Goal: Communication & Community: Answer question/provide support

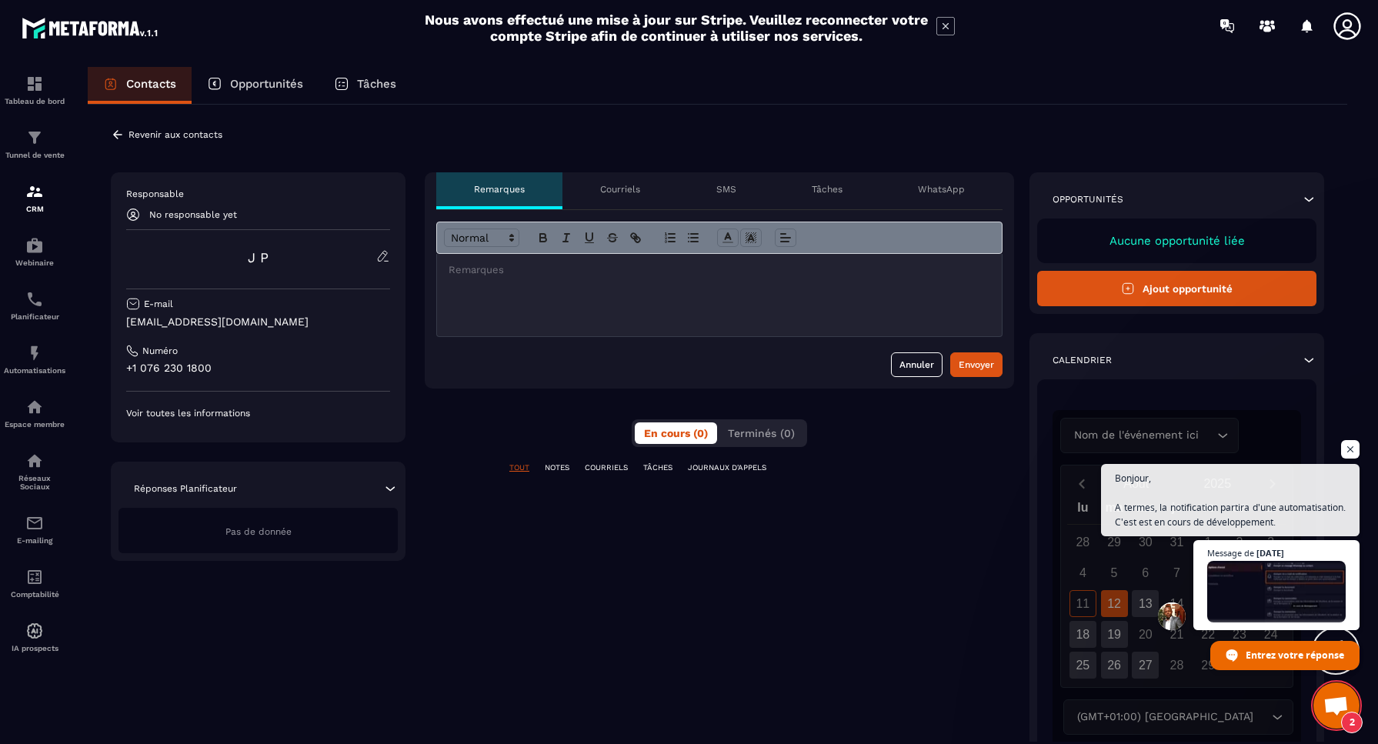
click at [202, 412] on p "Voir toutes les informations" at bounding box center [258, 413] width 264 height 12
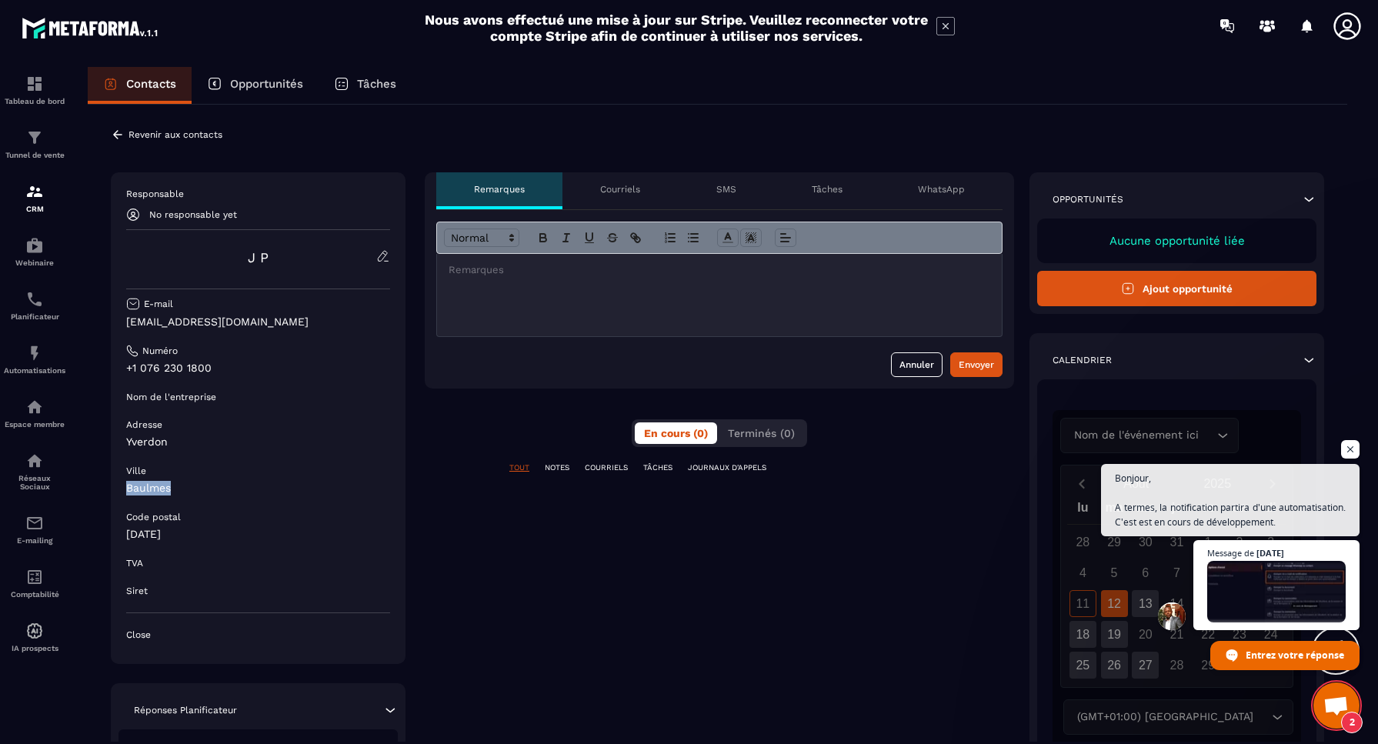
drag, startPoint x: 173, startPoint y: 489, endPoint x: 124, endPoint y: 487, distance: 49.3
click at [124, 487] on div "Responsable No responsable yet J P E-mail [EMAIL_ADDRESS][DOMAIN_NAME] Numéro +…" at bounding box center [258, 418] width 295 height 492
copy p "Baulmes"
drag, startPoint x: 180, startPoint y: 536, endPoint x: 125, endPoint y: 534, distance: 55.5
click at [125, 534] on div "Responsable No responsable yet J P E-mail [EMAIL_ADDRESS][DOMAIN_NAME] Numéro +…" at bounding box center [258, 418] width 295 height 492
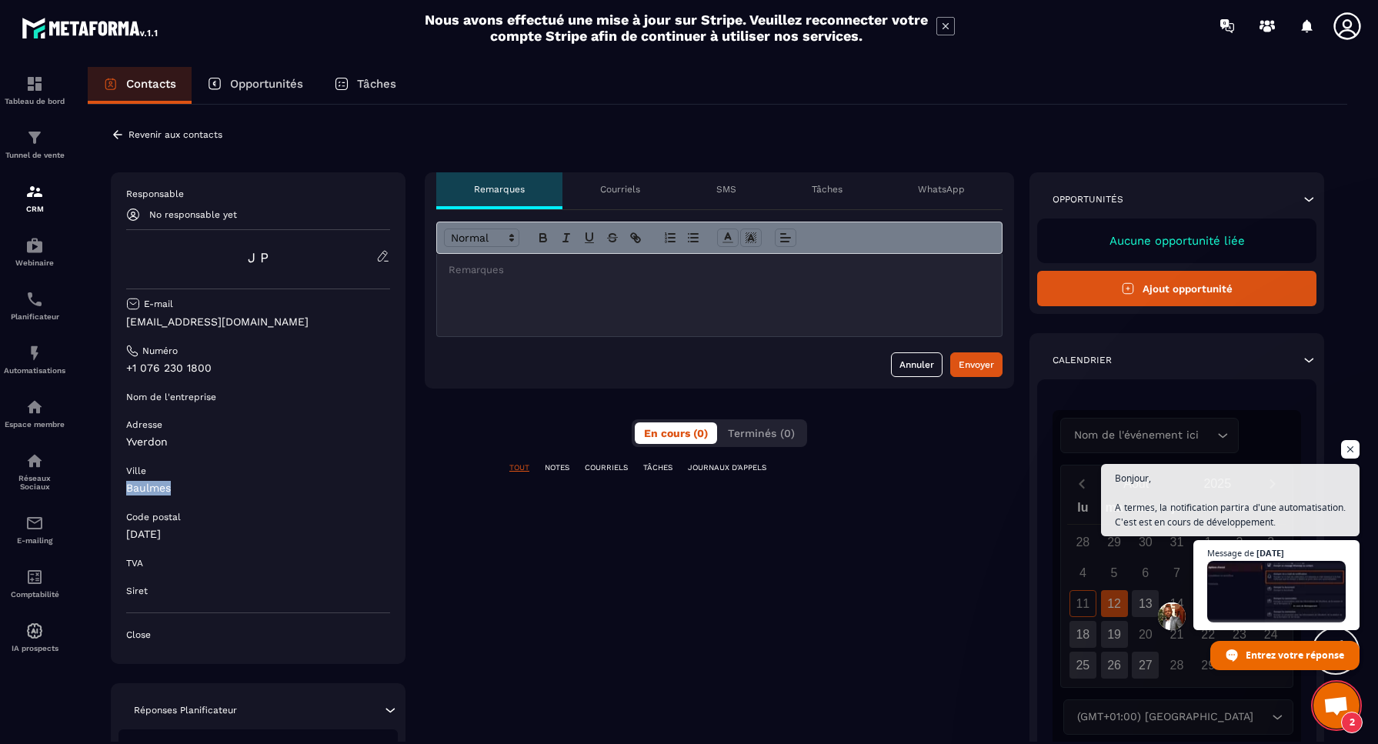
copy p "[DATE]"
click at [262, 85] on p "Opportunités" at bounding box center [266, 84] width 73 height 14
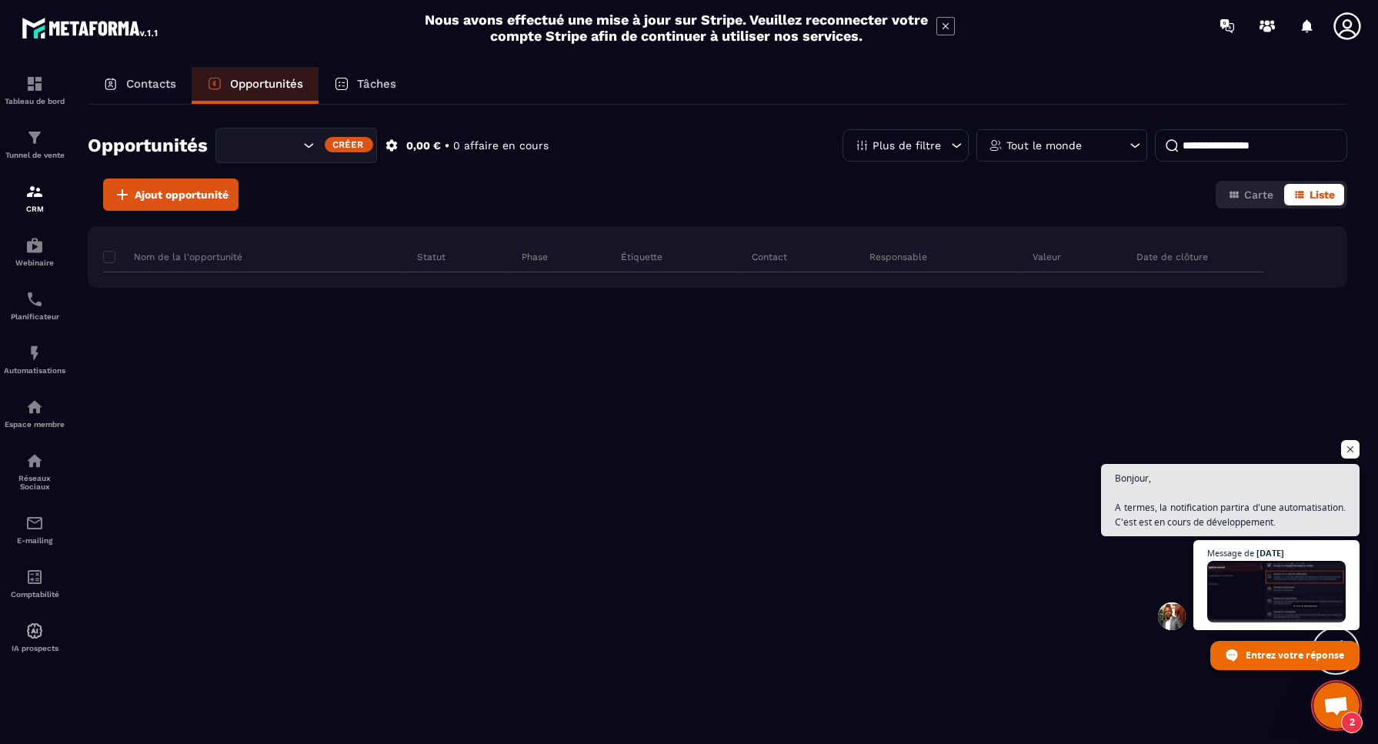
click at [139, 82] on p "Contacts" at bounding box center [151, 84] width 50 height 14
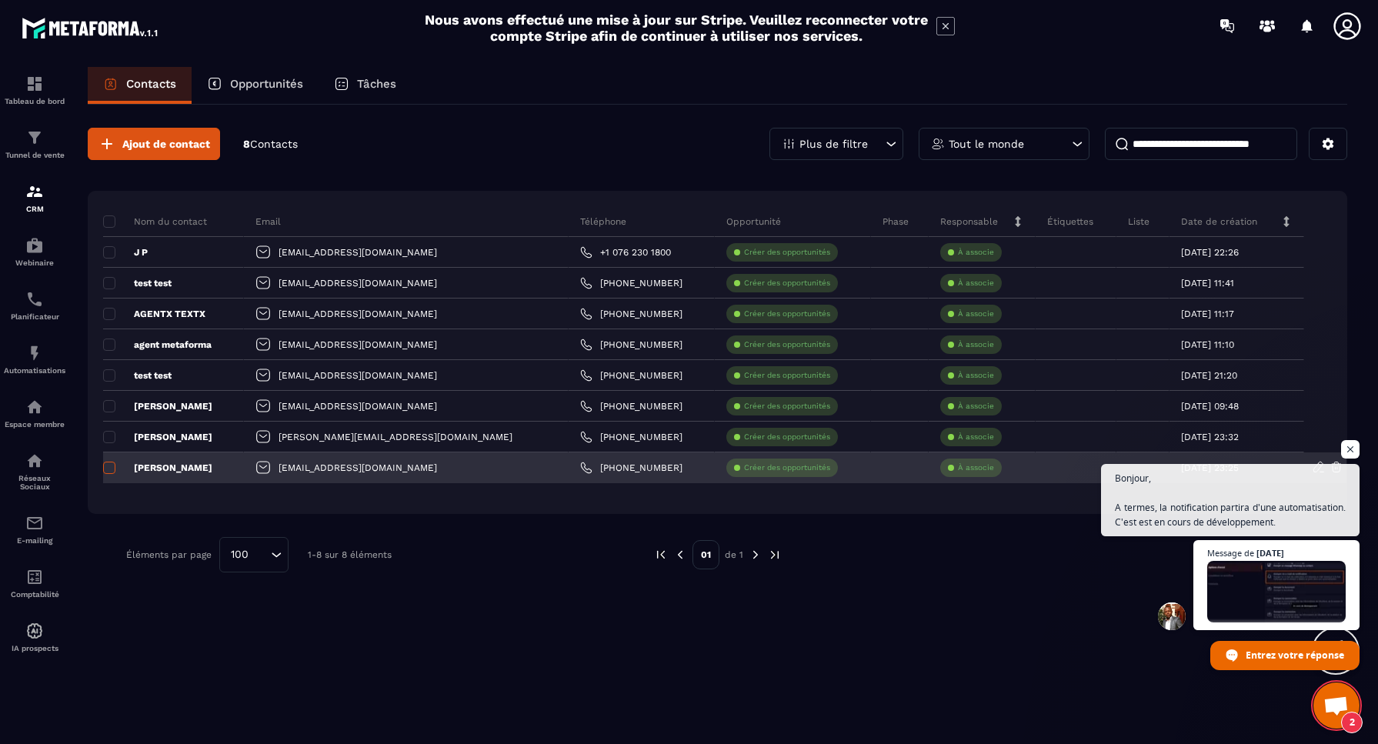
click at [109, 466] on span at bounding box center [109, 468] width 12 height 12
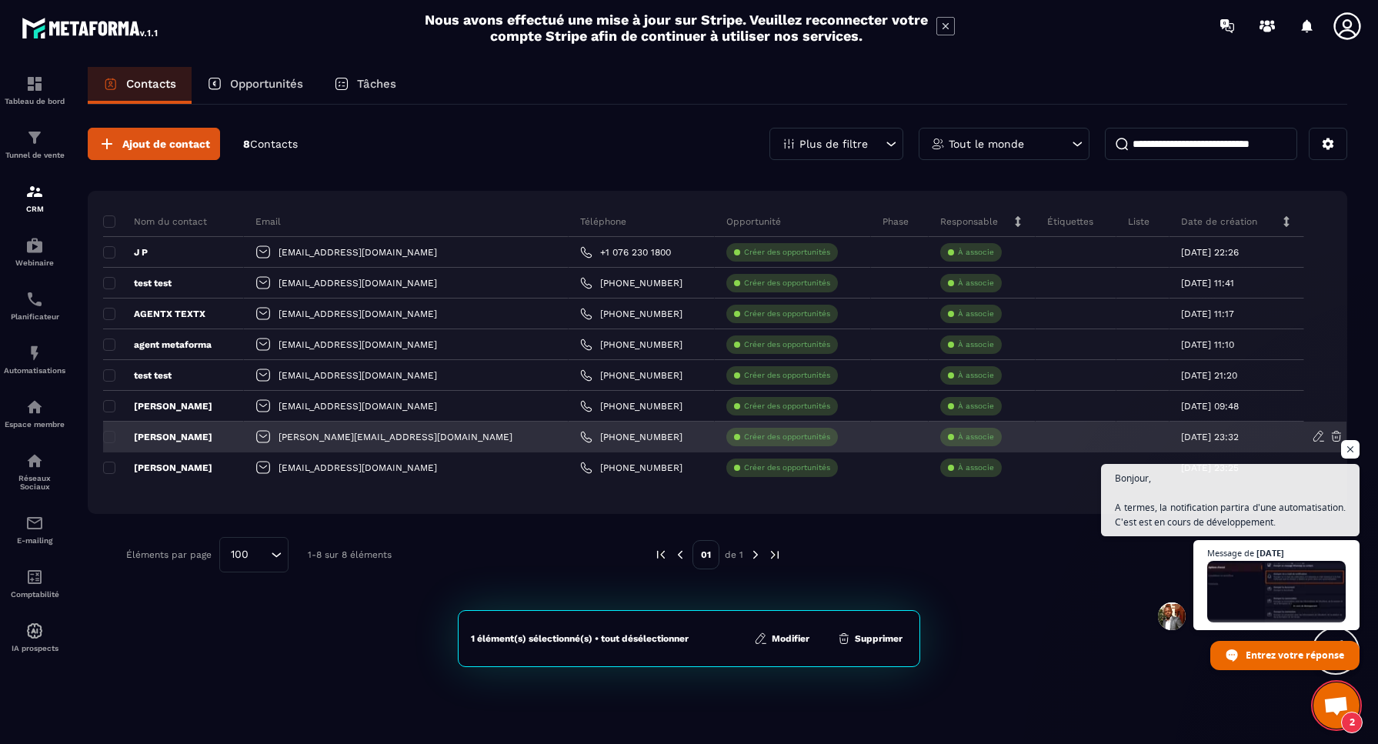
drag, startPoint x: 109, startPoint y: 437, endPoint x: 112, endPoint y: 429, distance: 8.0
click at [109, 437] on span at bounding box center [109, 437] width 12 height 12
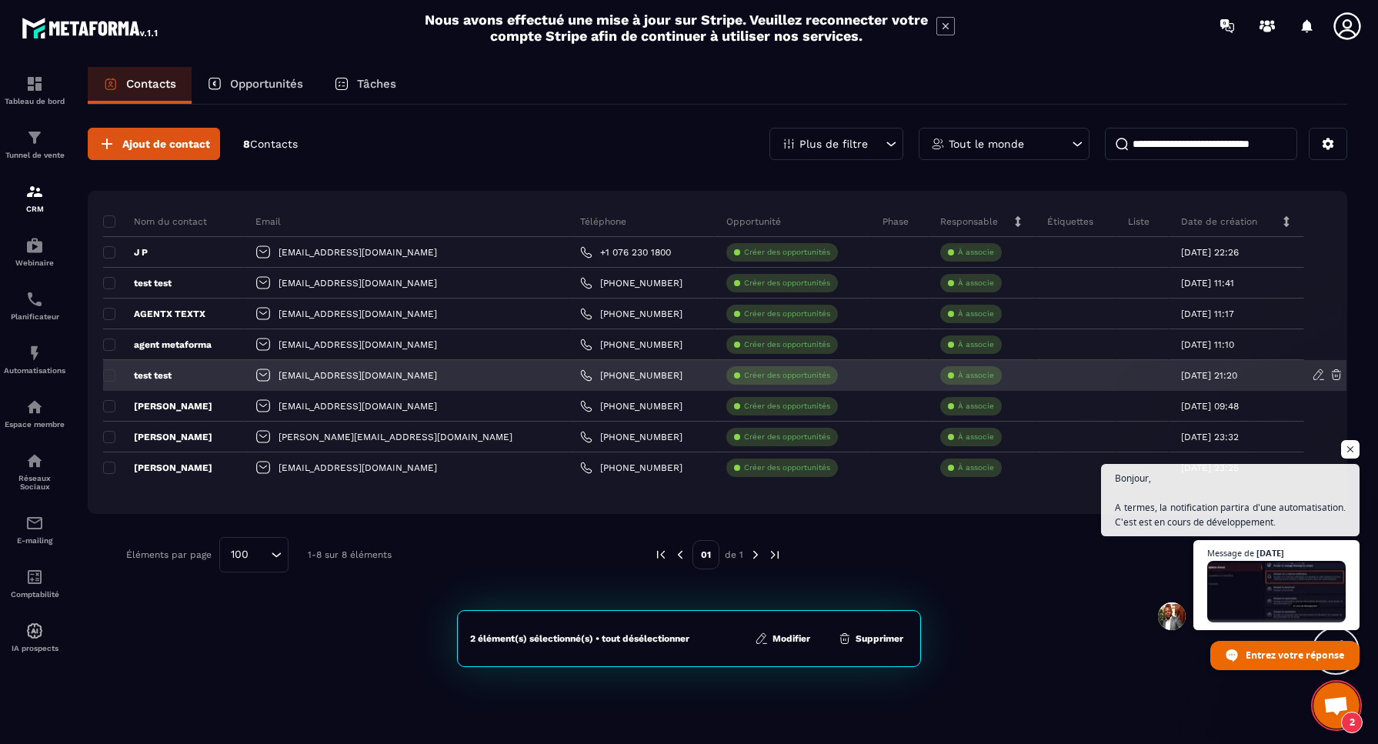
drag, startPoint x: 111, startPoint y: 401, endPoint x: 112, endPoint y: 386, distance: 14.6
click at [111, 401] on span at bounding box center [109, 406] width 12 height 12
click at [111, 374] on span at bounding box center [109, 375] width 12 height 12
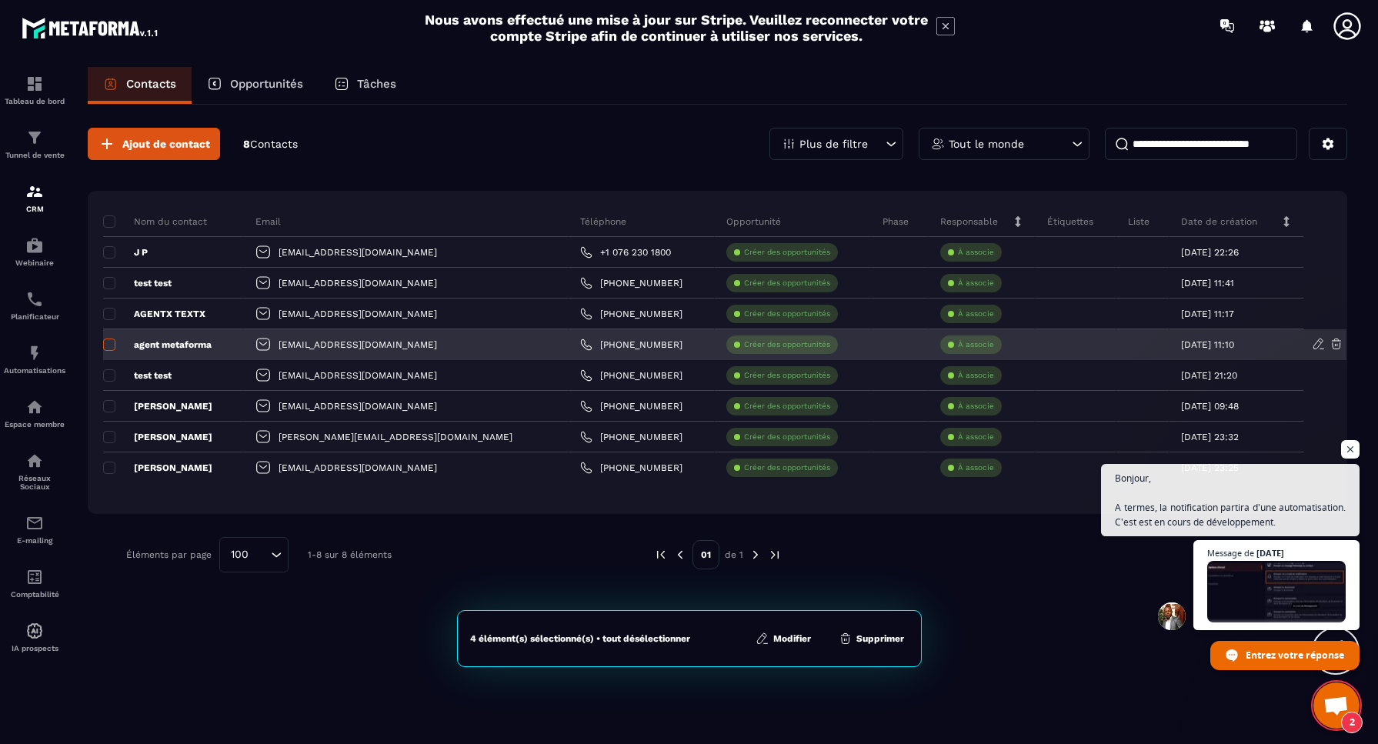
click at [109, 342] on span at bounding box center [109, 345] width 12 height 12
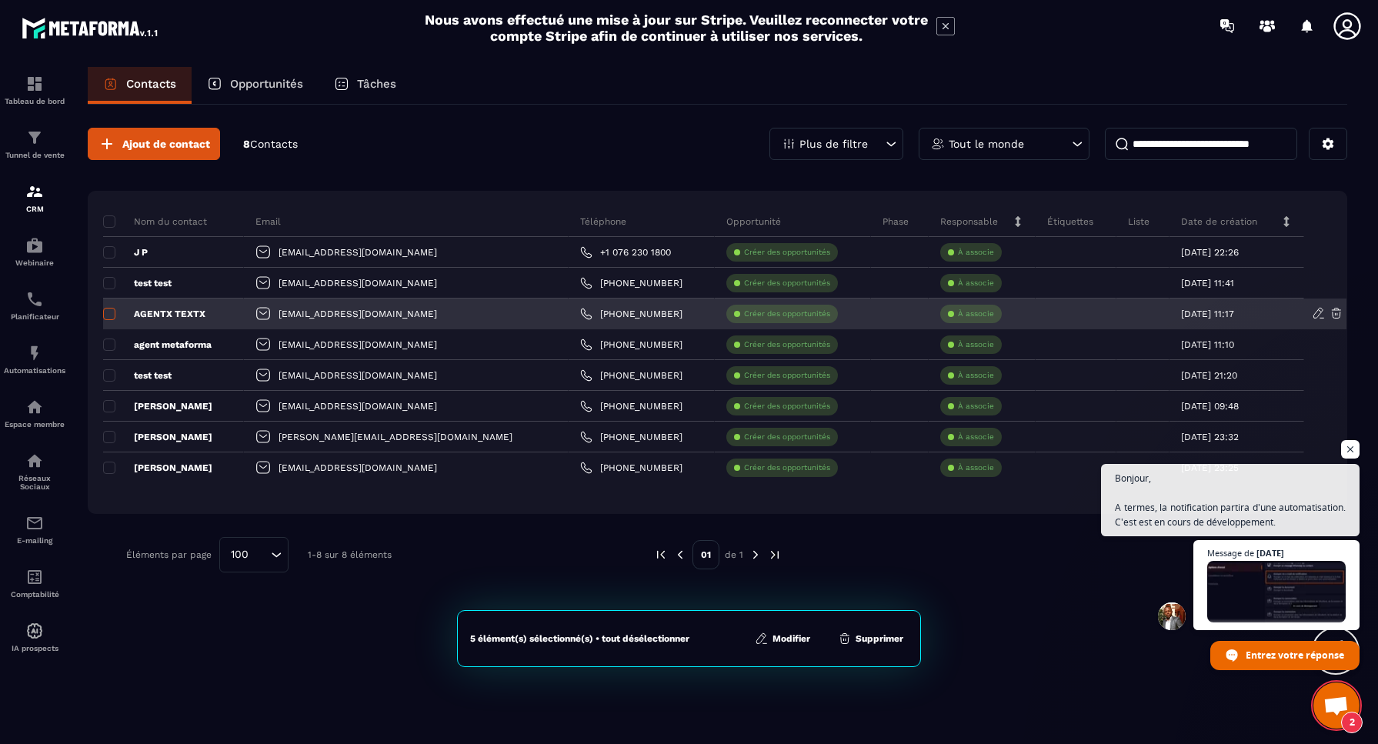
click at [111, 310] on span at bounding box center [109, 314] width 12 height 12
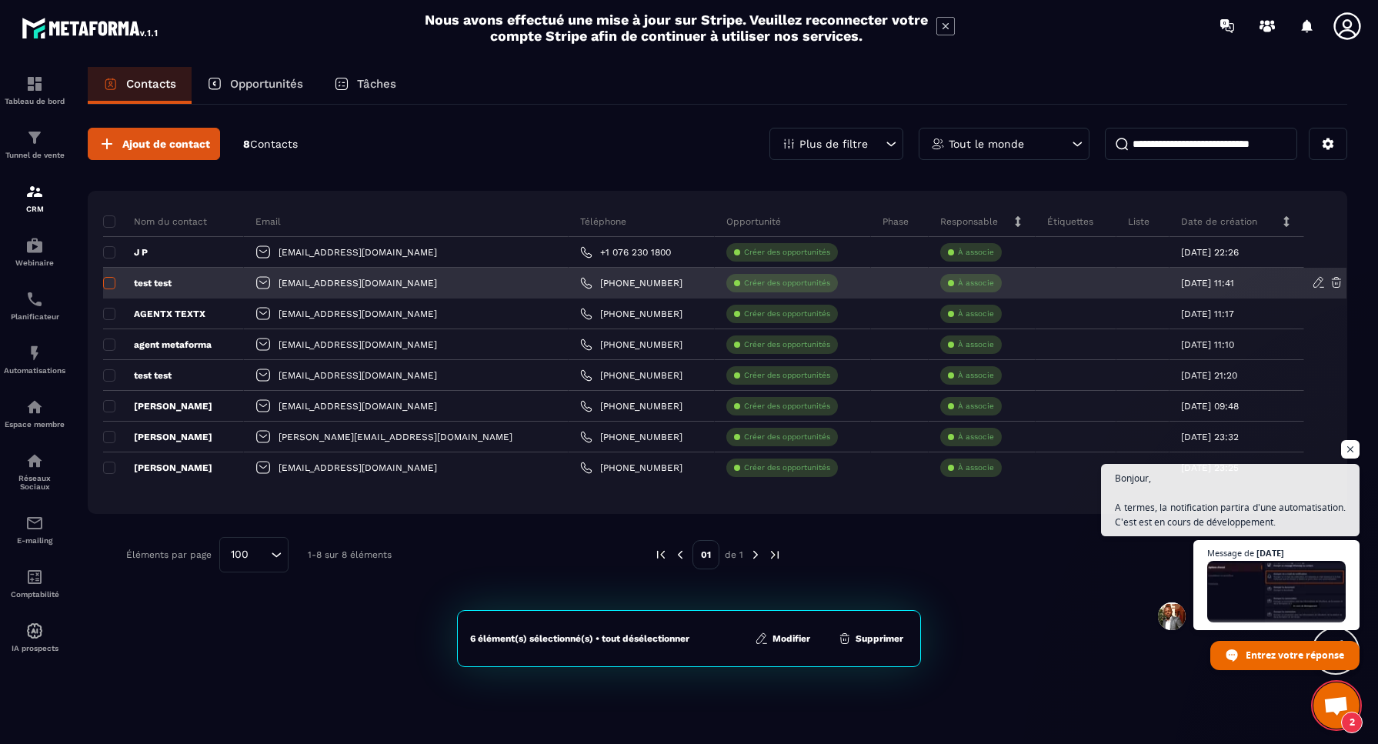
scroll to position [1, 0]
click at [112, 283] on span at bounding box center [109, 283] width 12 height 12
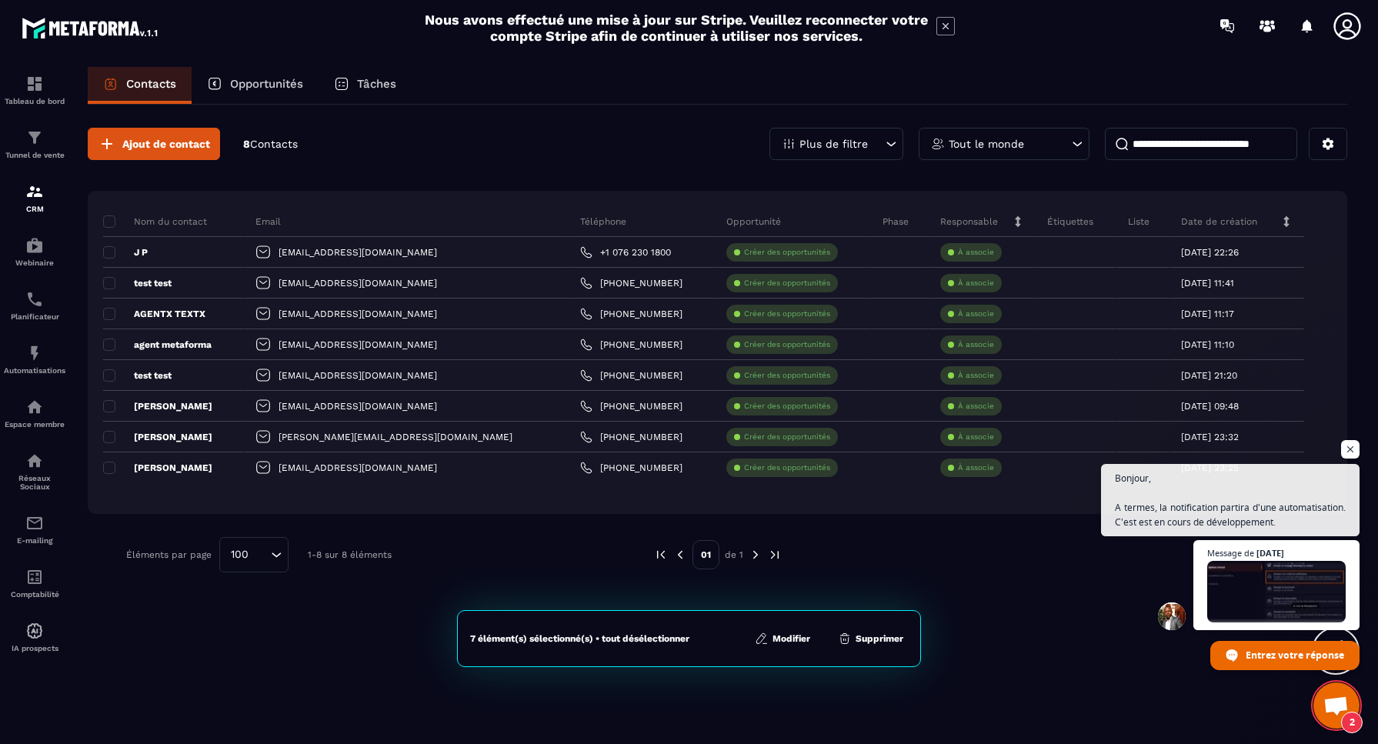
click at [824, 149] on p "Plus de filtre" at bounding box center [834, 144] width 68 height 11
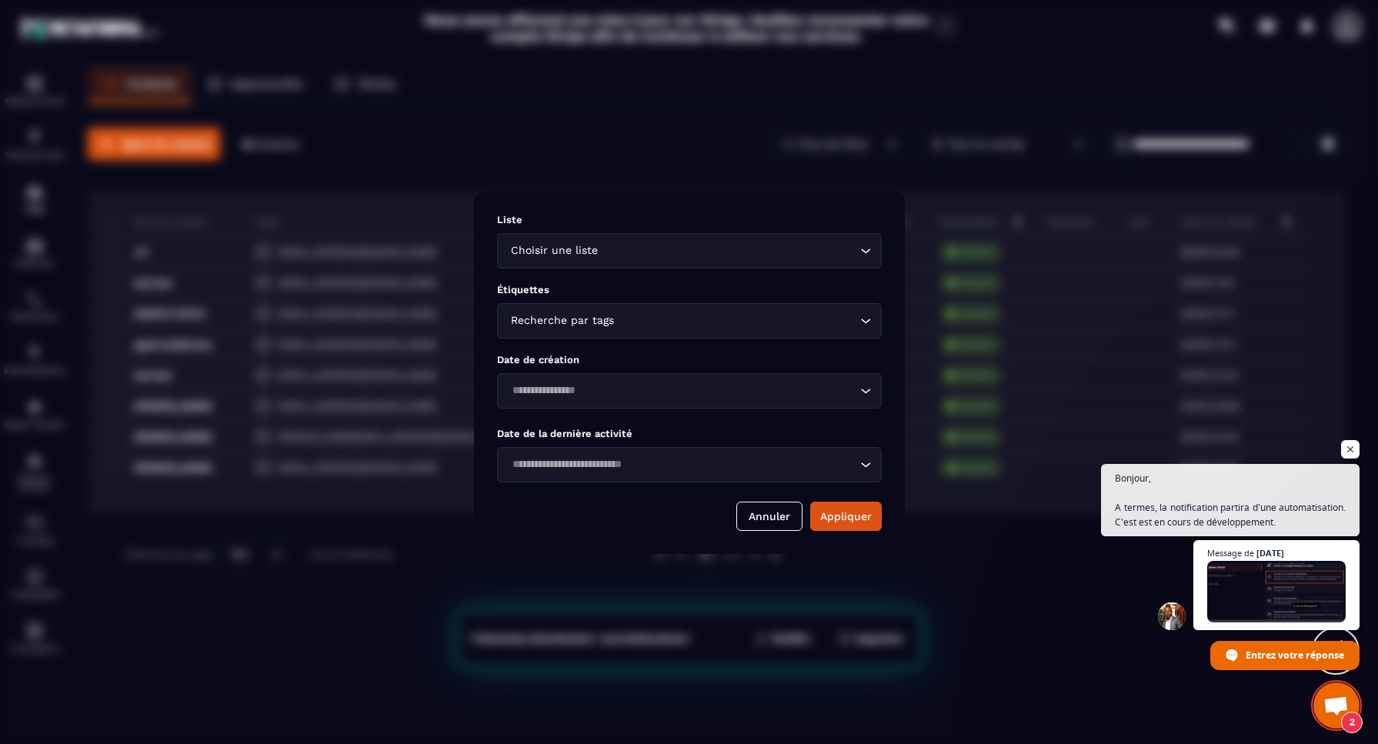
click at [749, 132] on div "Modal window" at bounding box center [689, 372] width 1378 height 744
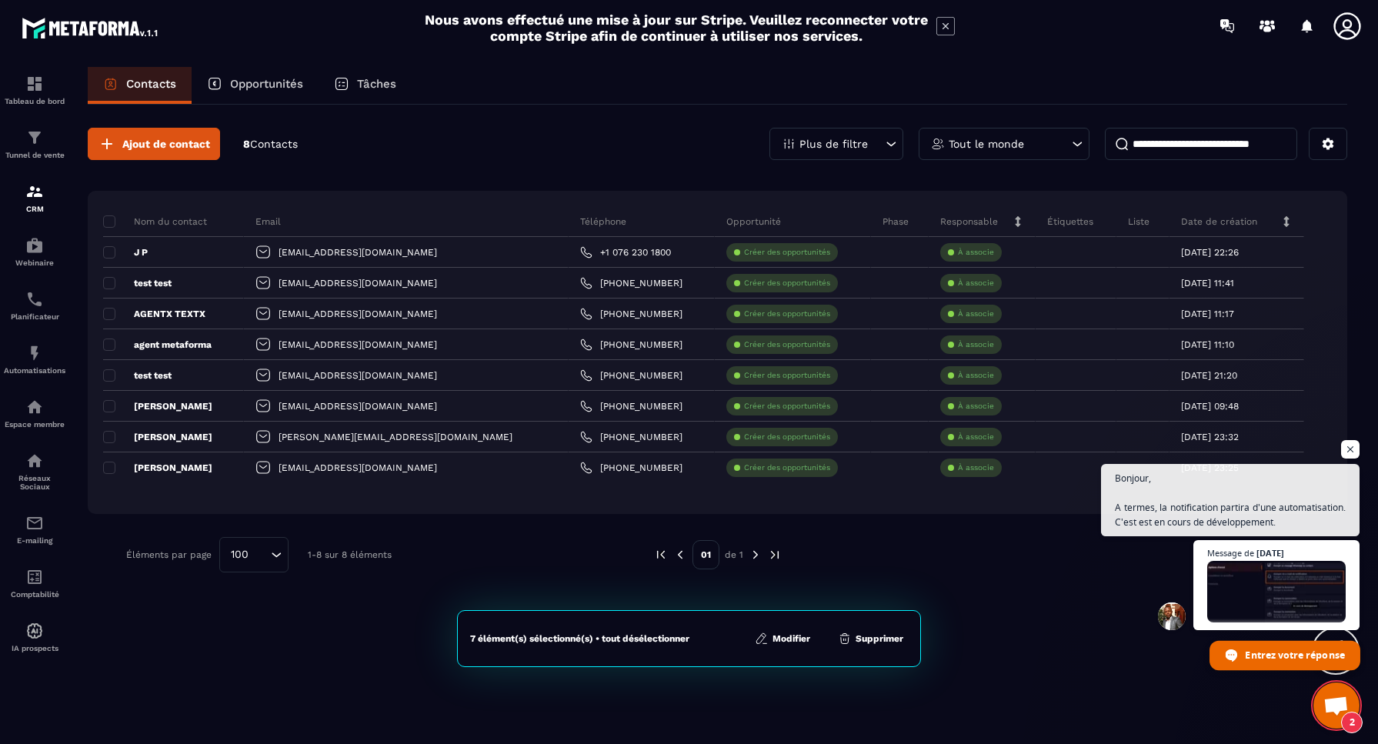
click at [1280, 658] on span "Entrez votre réponse" at bounding box center [1294, 654] width 99 height 27
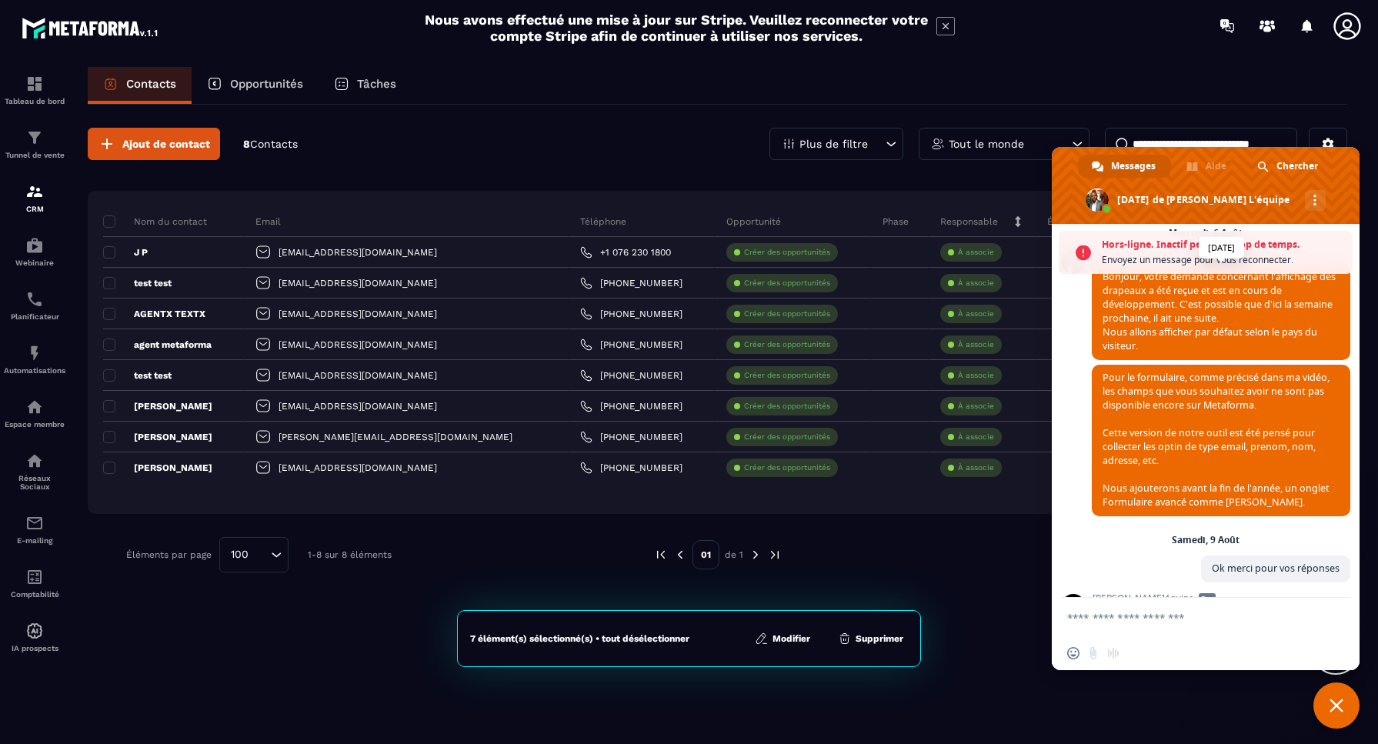
scroll to position [2910, 0]
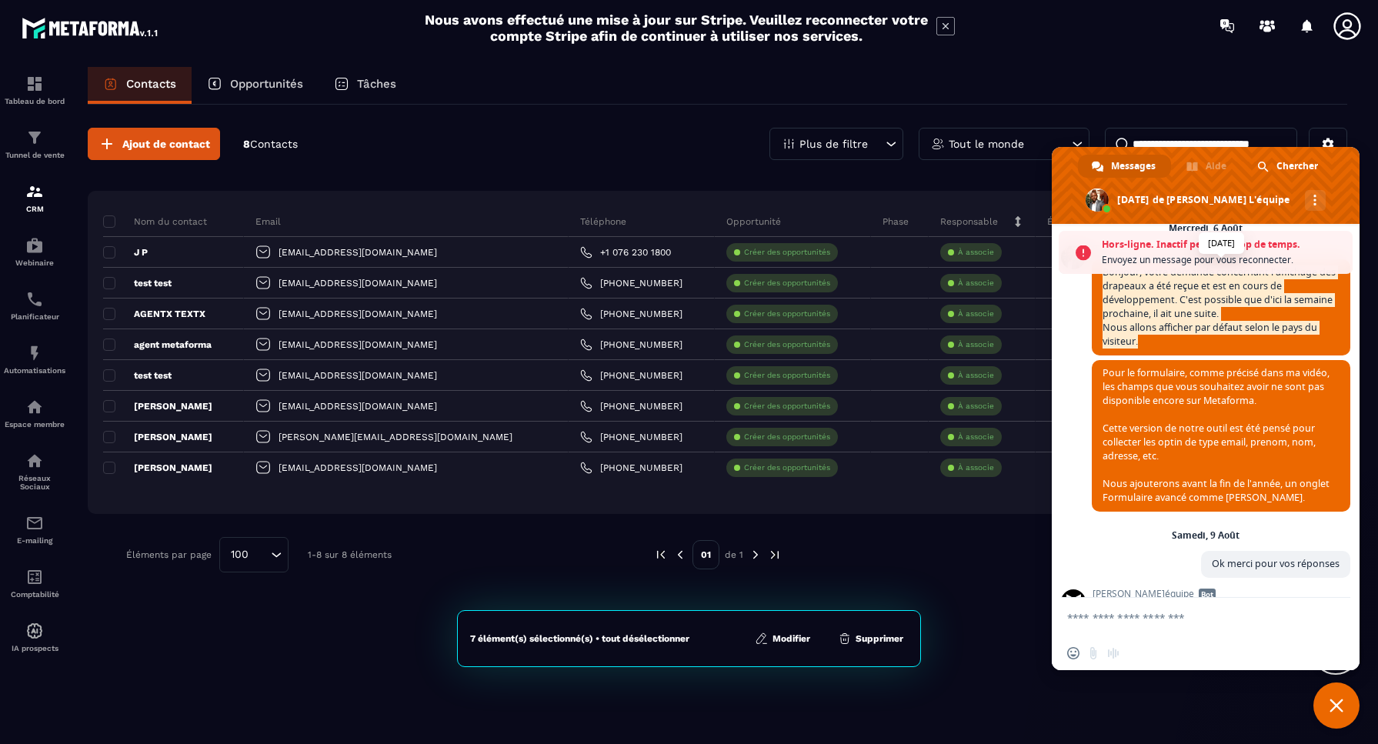
drag, startPoint x: 1104, startPoint y: 352, endPoint x: 1130, endPoint y: 426, distance: 79.4
click at [1130, 356] on span "Bonjour, votre demande concernant l'affichage des drapeaux a été reçue et est e…" at bounding box center [1221, 307] width 259 height 96
copy span "Bonjour, votre demande concernant l'affichage des drapeaux a été reçue et est e…"
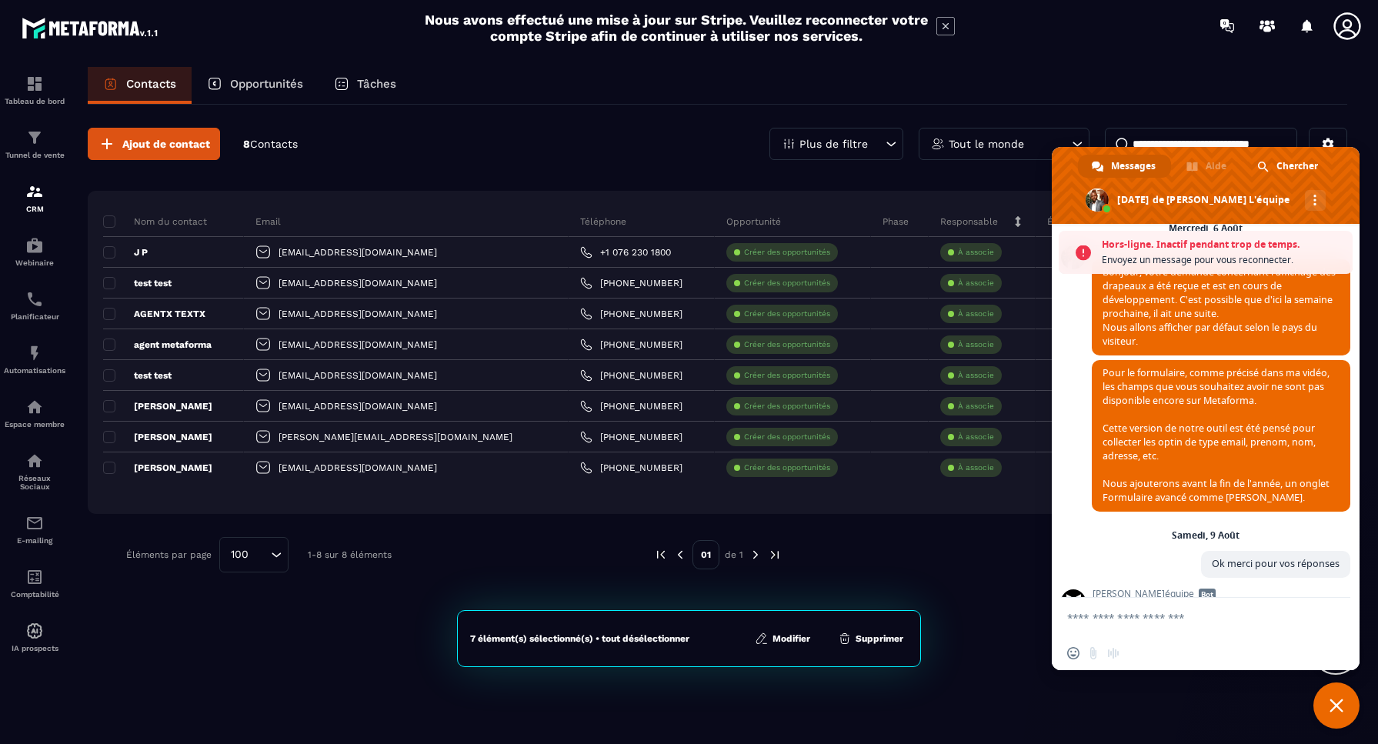
click at [1153, 621] on textarea "Entrez votre message..." at bounding box center [1190, 617] width 246 height 38
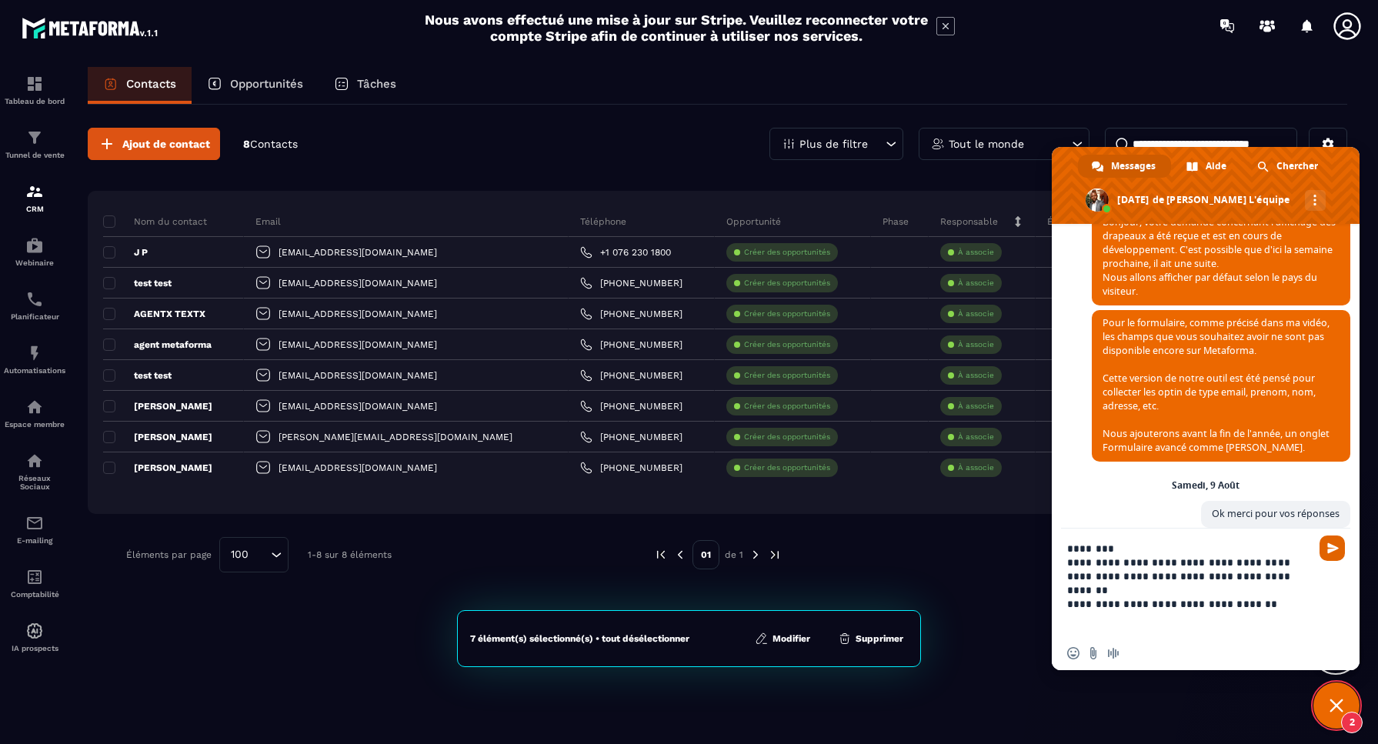
type textarea "**********"
click at [1331, 547] on span "Envoyer" at bounding box center [1333, 549] width 12 height 12
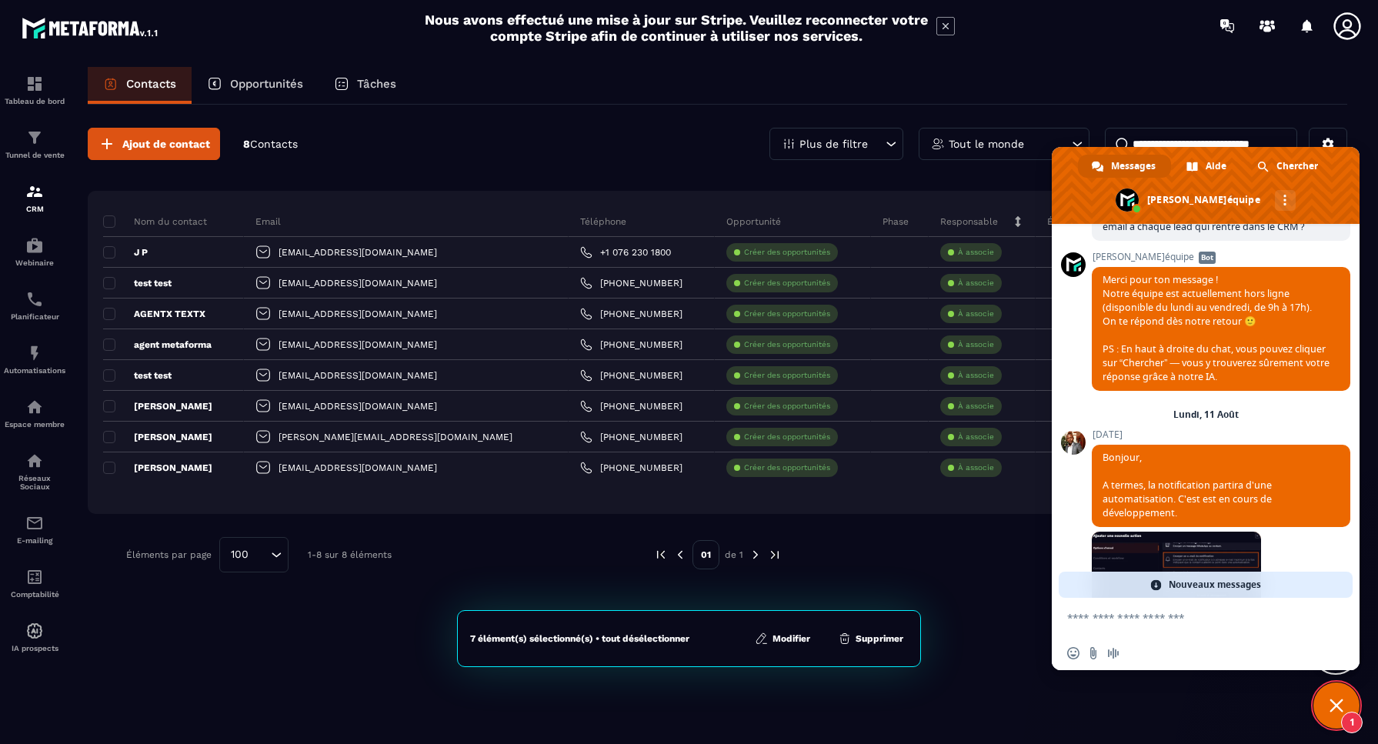
scroll to position [3762, 0]
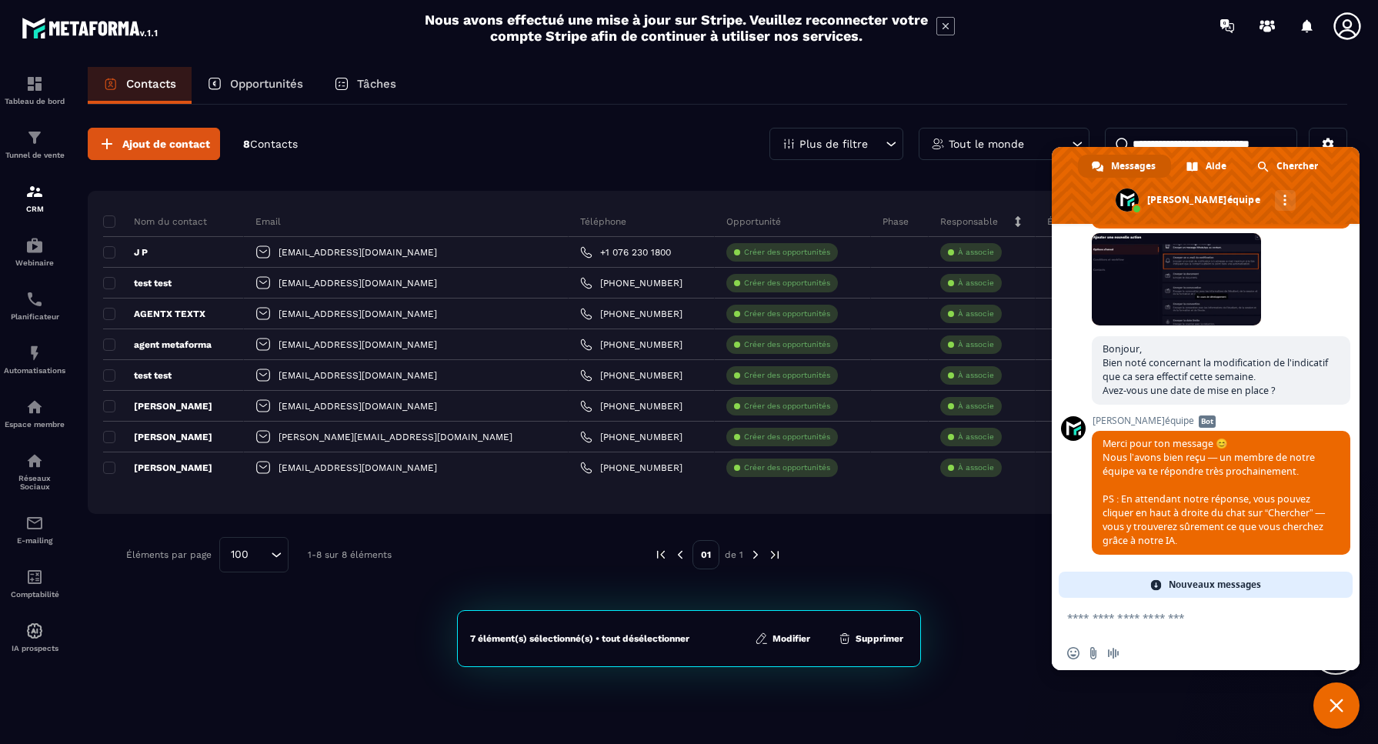
click at [883, 637] on button "Supprimer" at bounding box center [870, 638] width 75 height 15
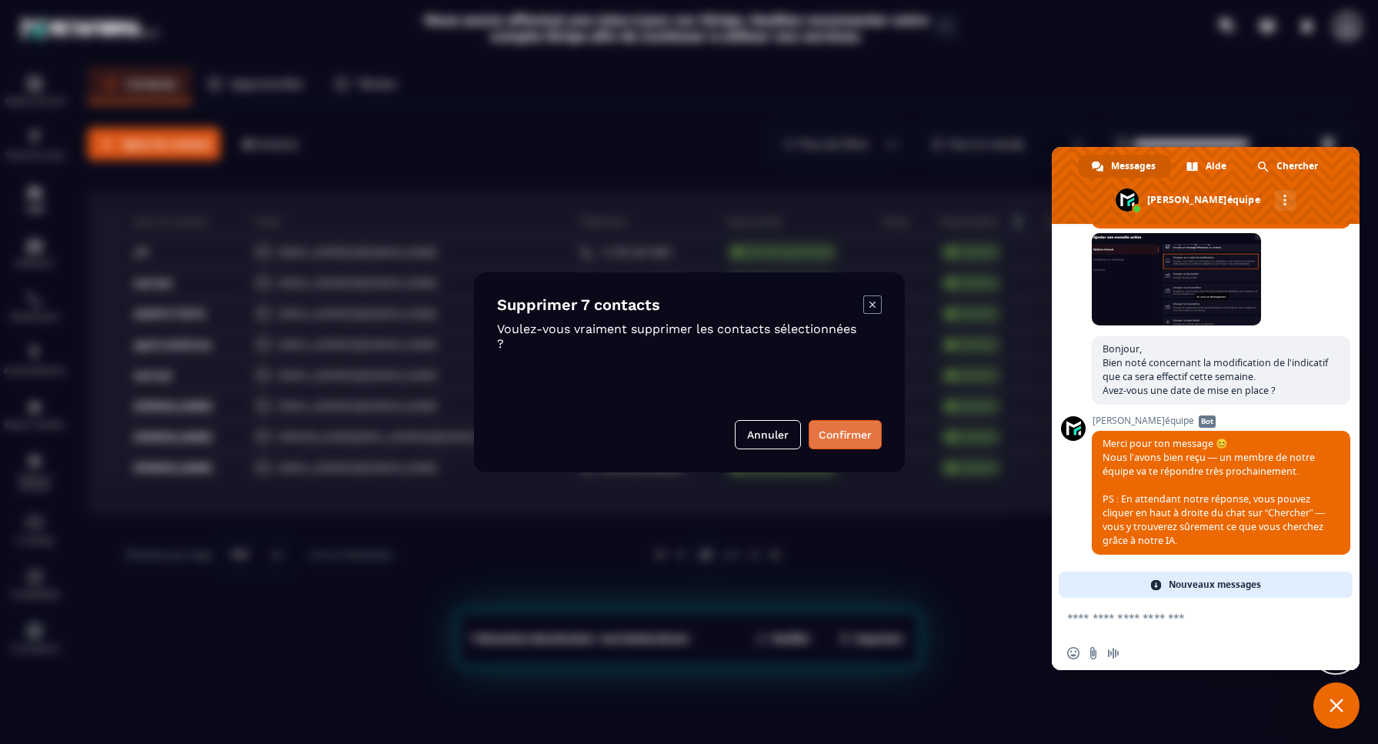
click at [850, 432] on button "Confirmer" at bounding box center [845, 434] width 73 height 29
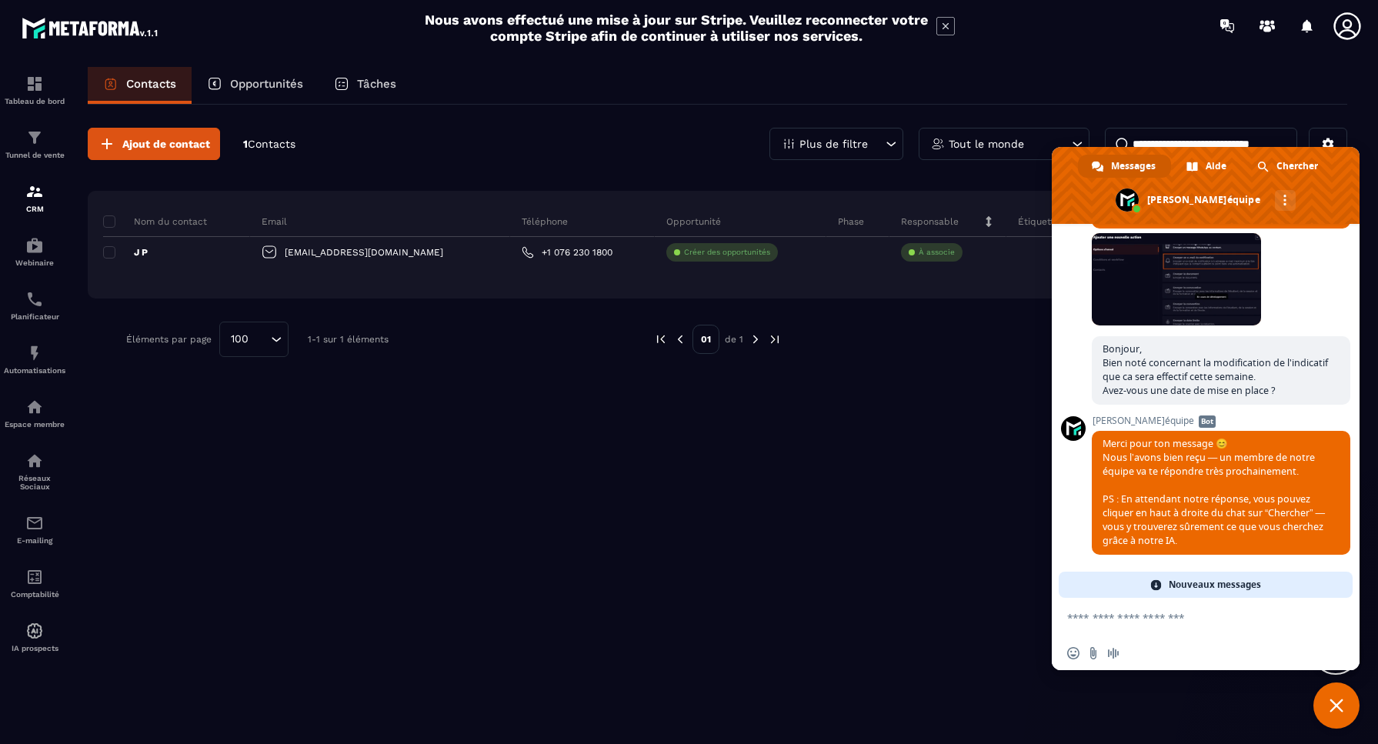
click at [570, 127] on div "Ajout de contact 1 Contacts Plus de filtre Tout le monde Nom du contact Email T…" at bounding box center [718, 243] width 1260 height 276
click at [1338, 703] on span "Fermer le chat" at bounding box center [1337, 706] width 14 height 14
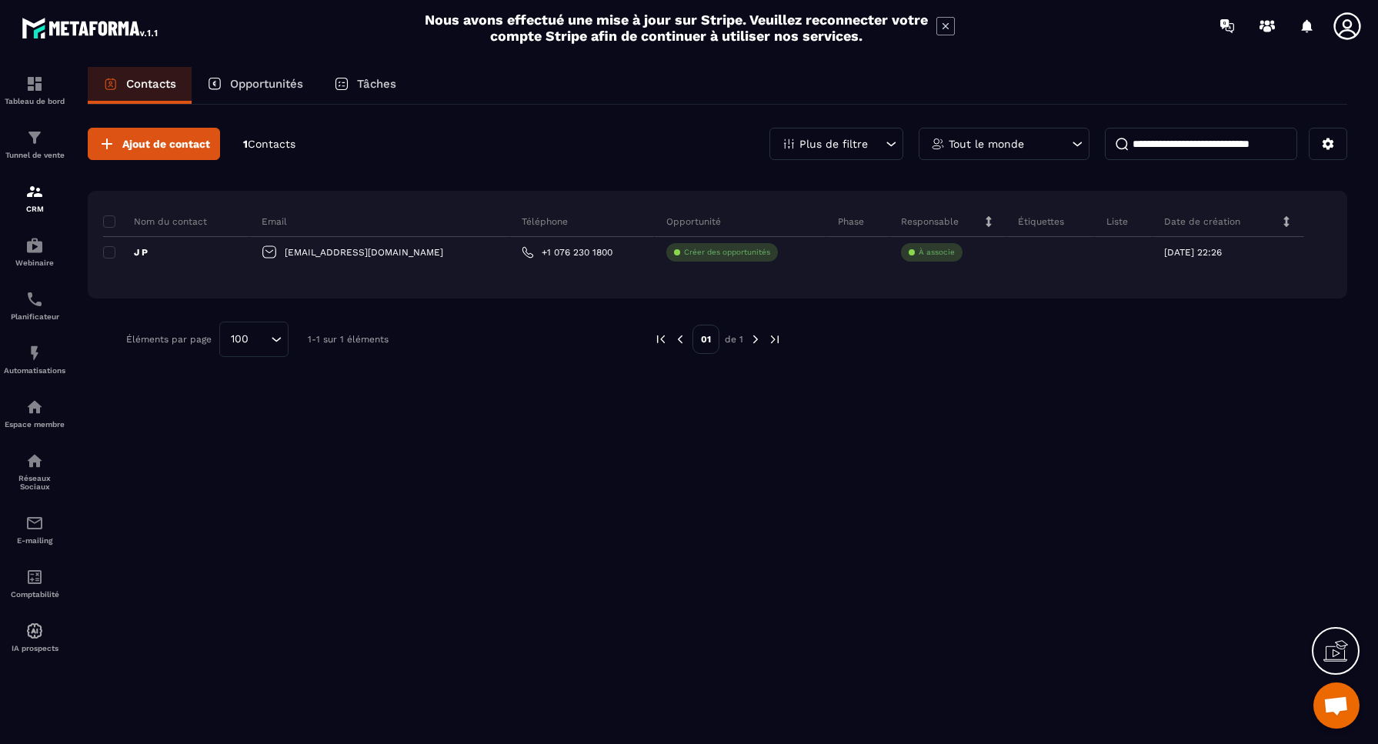
click at [195, 478] on div "Ajout de contact 1 Contacts Plus de filtre Tout le monde Nom du contact Email T…" at bounding box center [718, 423] width 1260 height 637
click at [35, 198] on img at bounding box center [34, 191] width 18 height 18
click at [39, 146] on img at bounding box center [34, 138] width 18 height 18
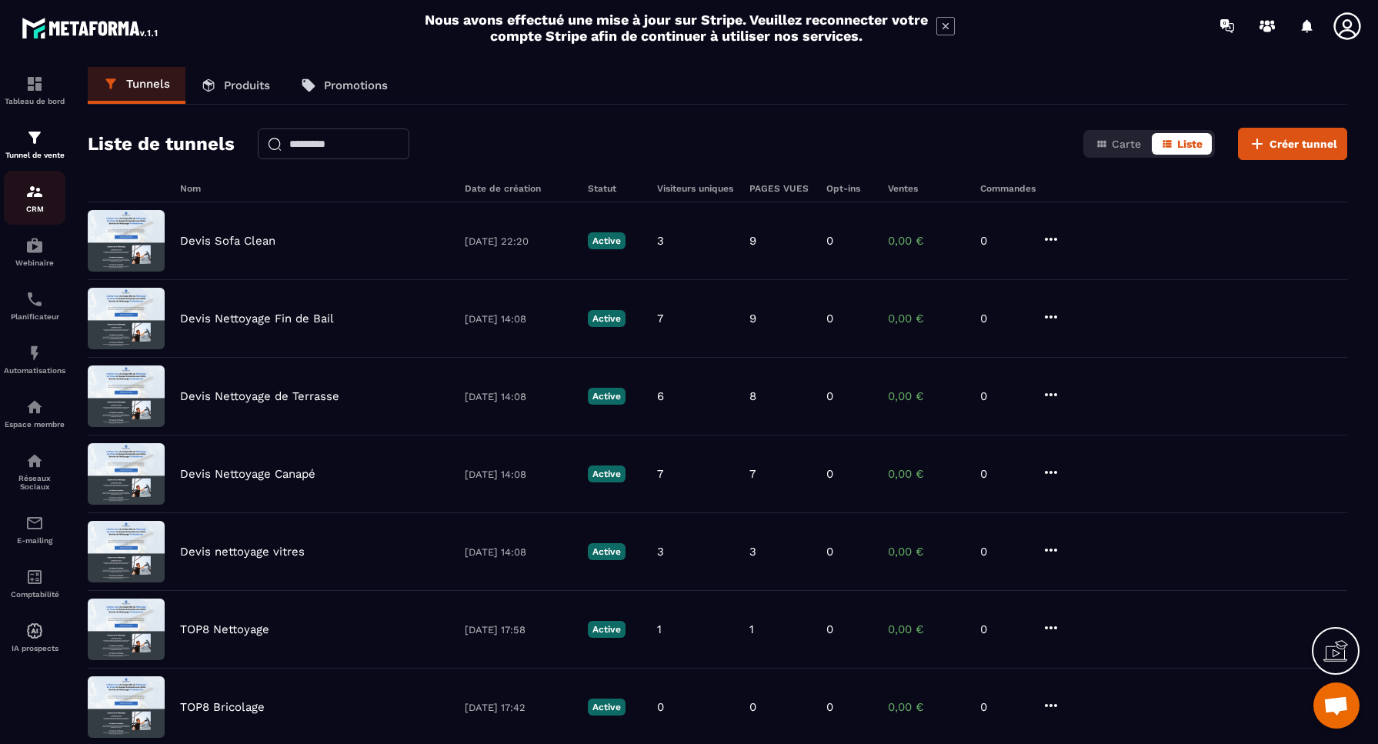
click at [35, 197] on img at bounding box center [34, 191] width 18 height 18
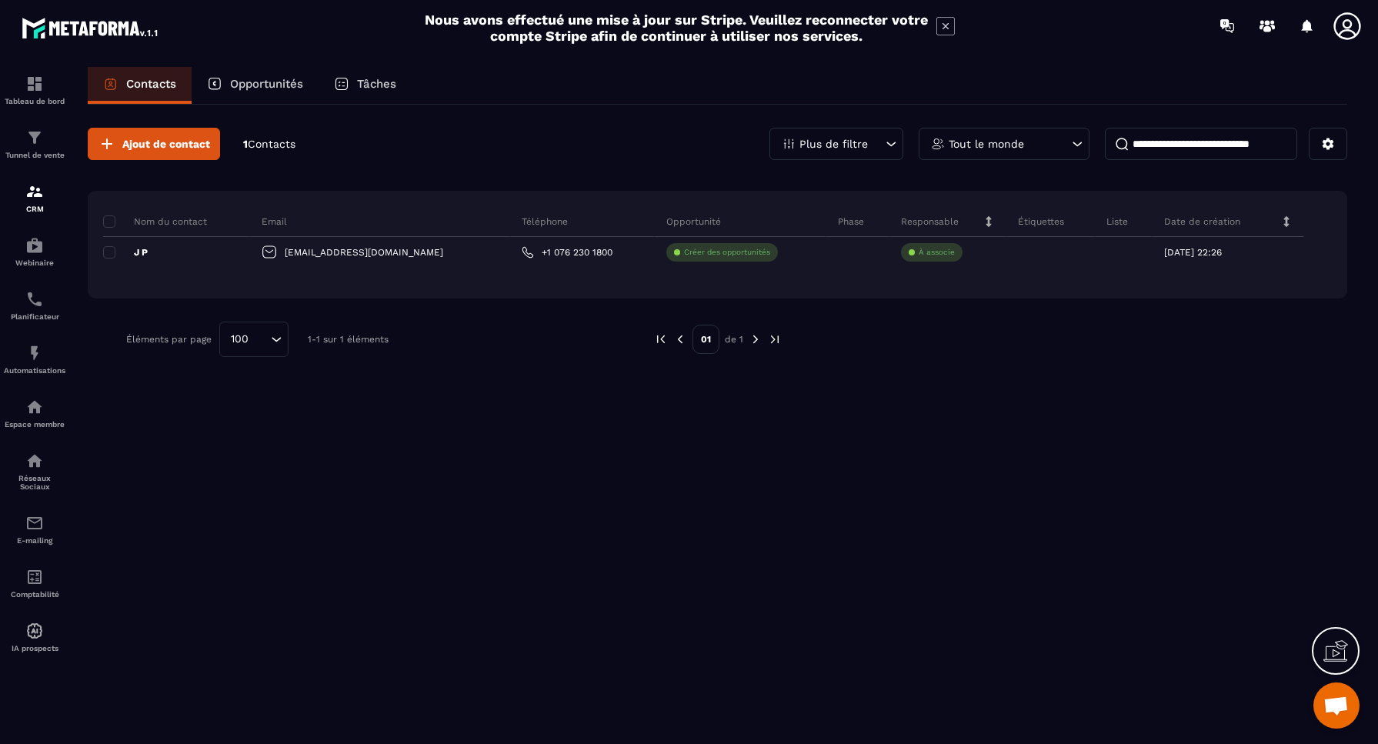
click at [1331, 703] on span "Ouvrir le chat" at bounding box center [1336, 707] width 25 height 22
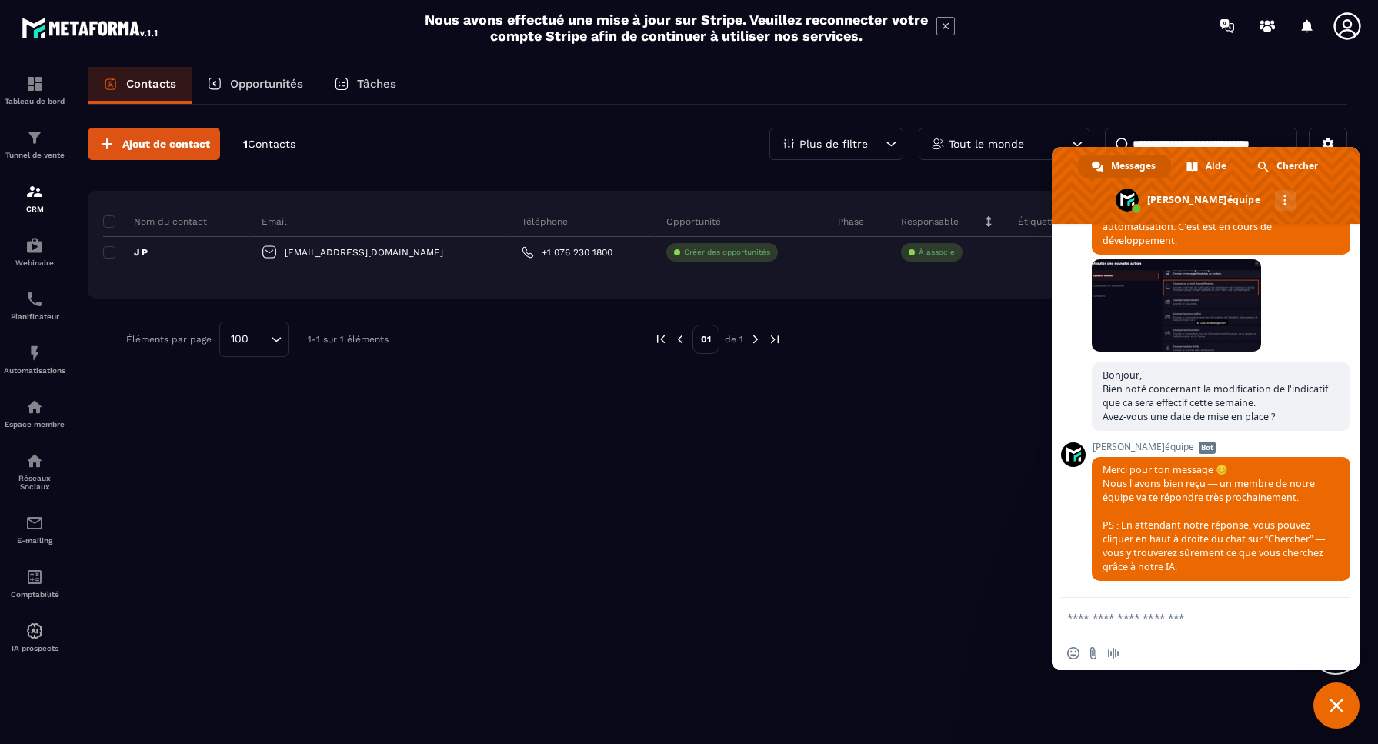
scroll to position [3735, 0]
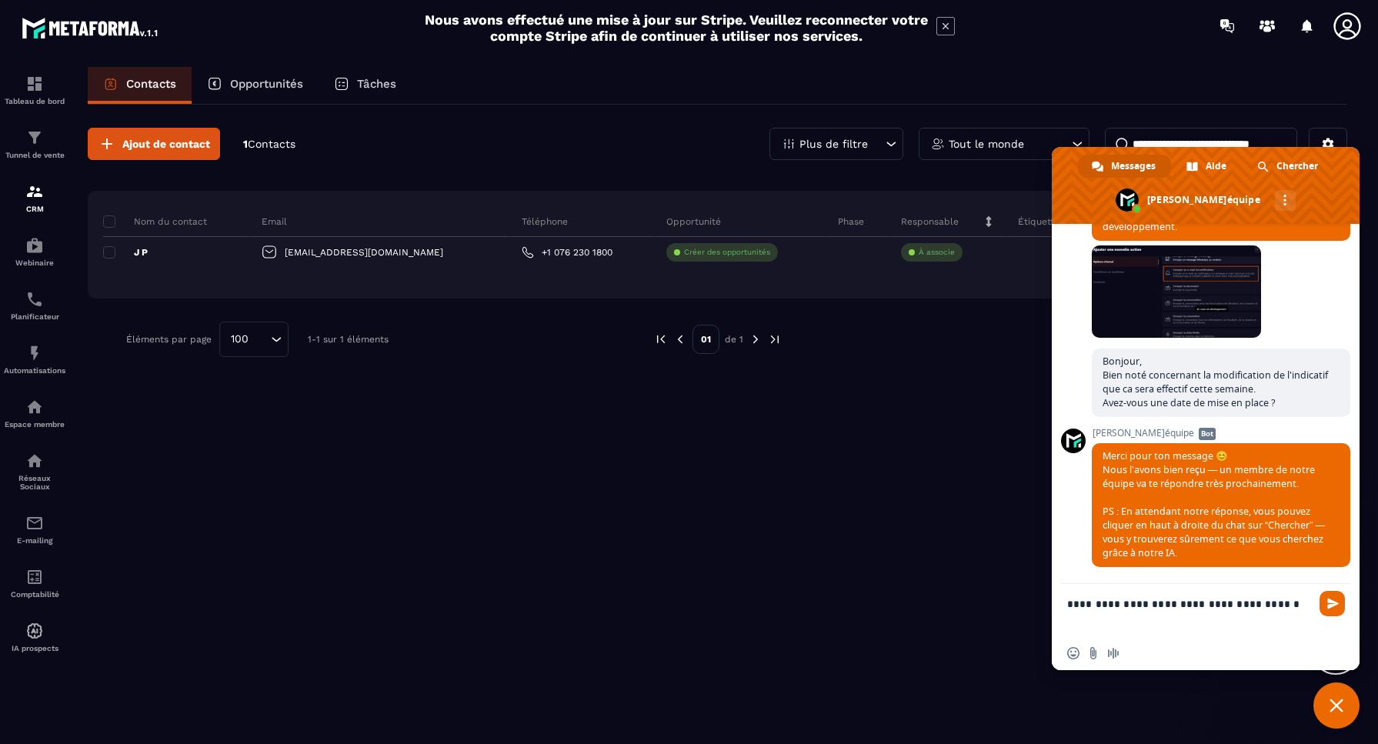
click at [1239, 606] on textarea "**********" at bounding box center [1190, 610] width 246 height 52
click at [1294, 606] on textarea "**********" at bounding box center [1190, 610] width 246 height 52
type textarea "**********"
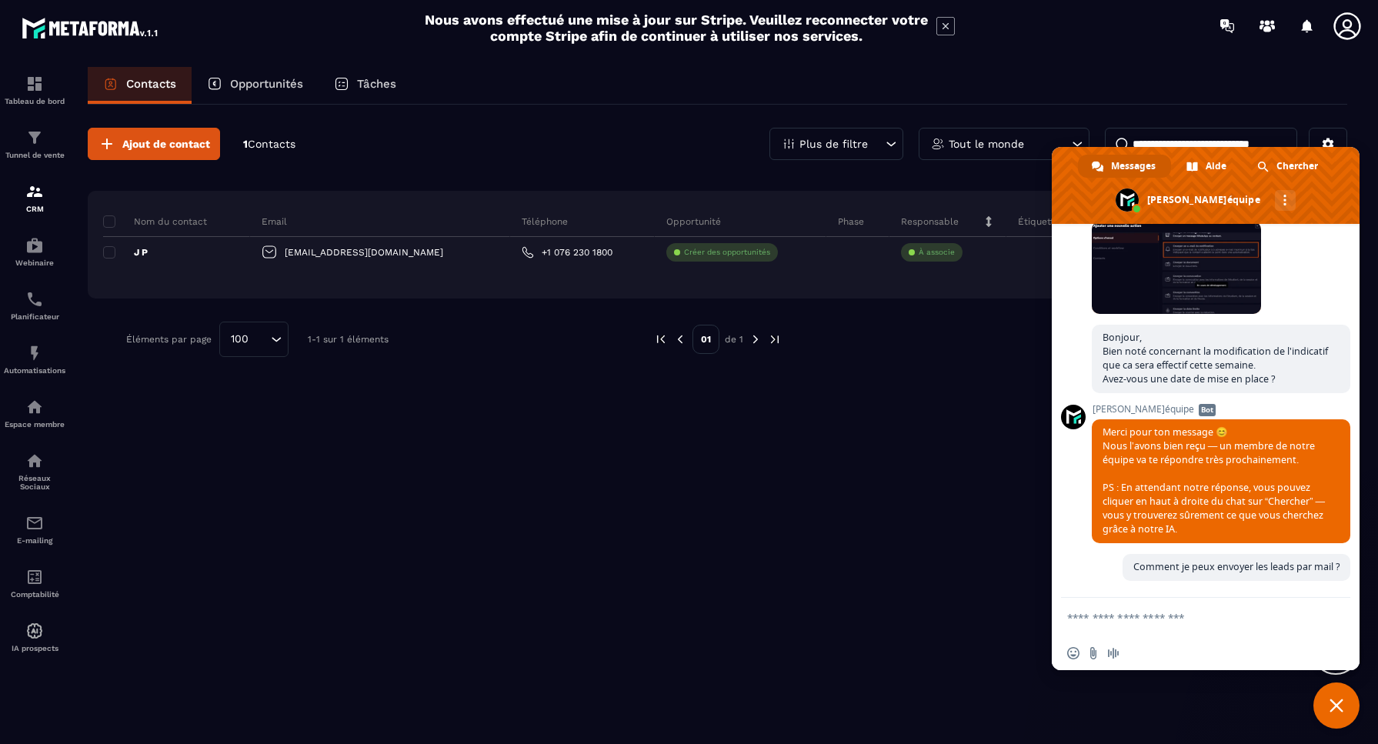
scroll to position [3923, 0]
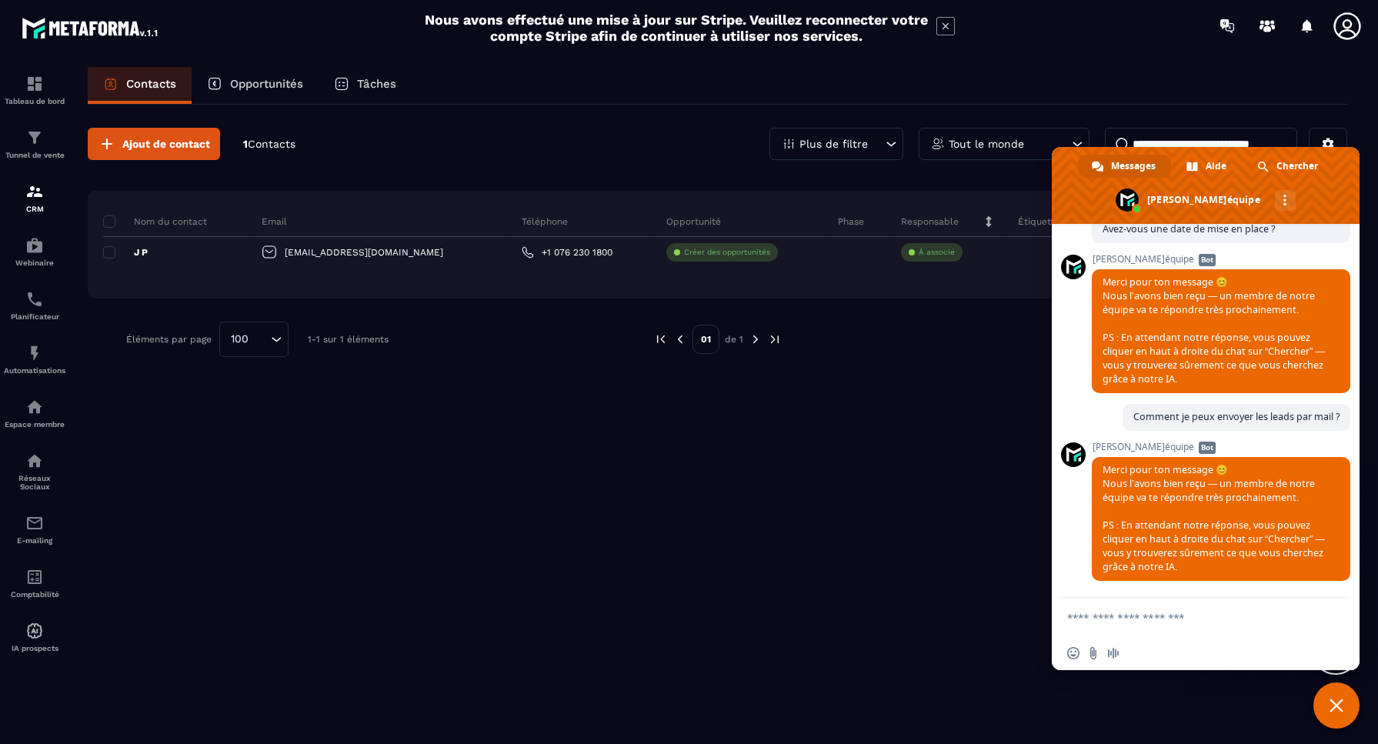
click at [1186, 621] on textarea "Entrez votre message..." at bounding box center [1190, 617] width 246 height 38
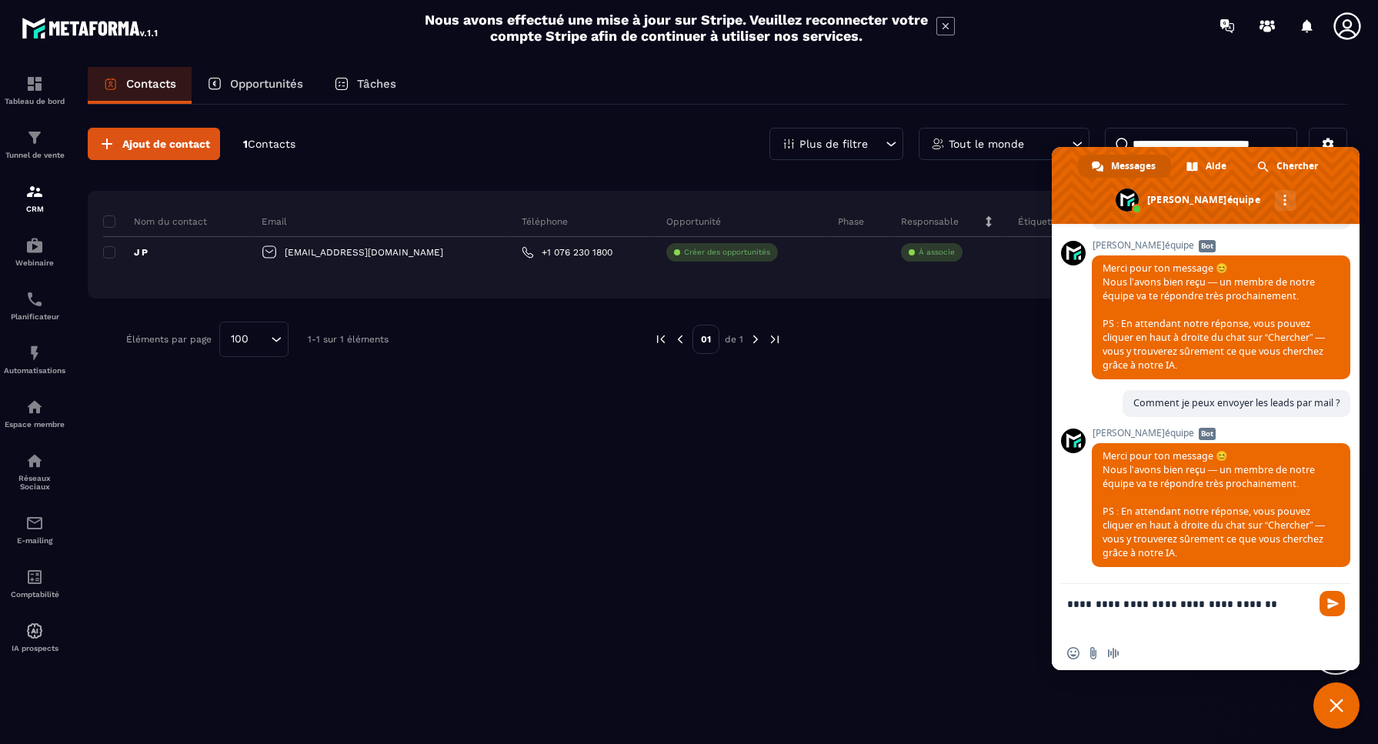
click at [1258, 605] on textarea "**********" at bounding box center [1190, 610] width 246 height 52
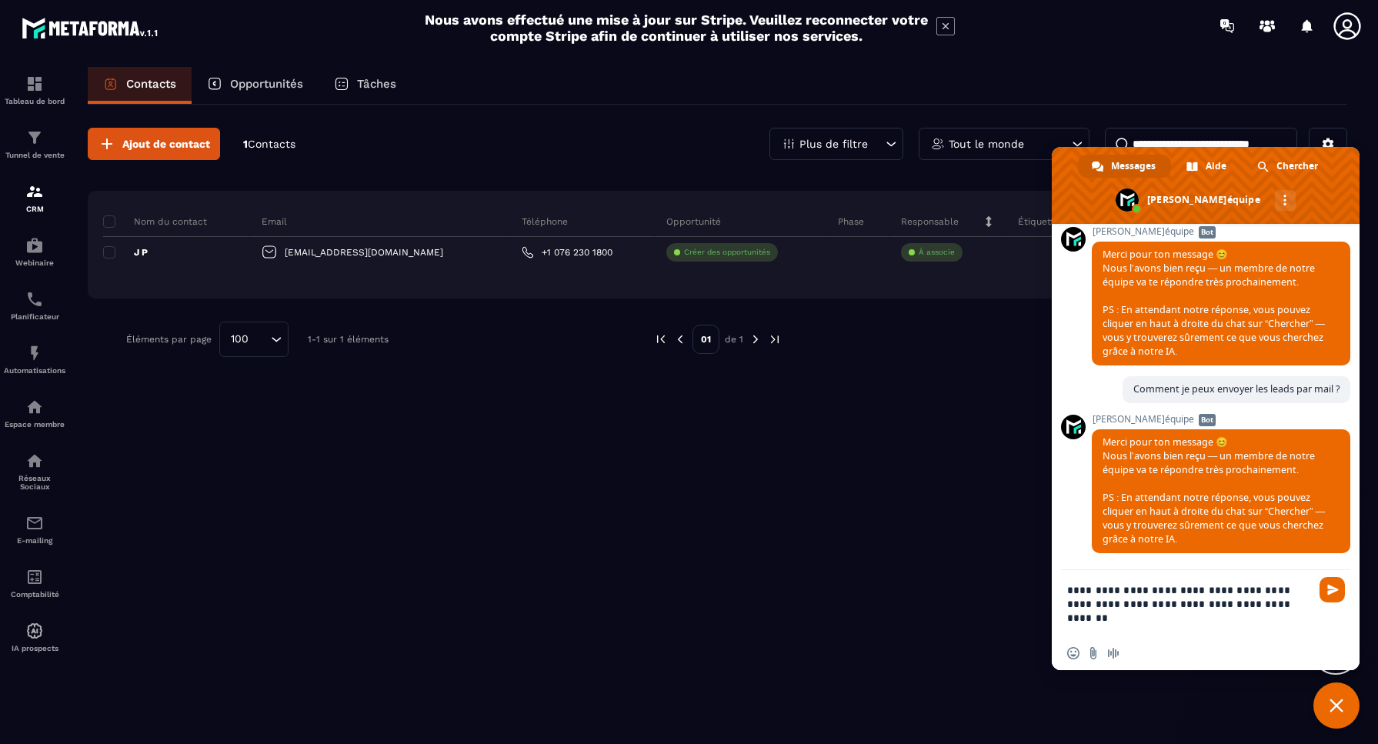
type textarea "**********"
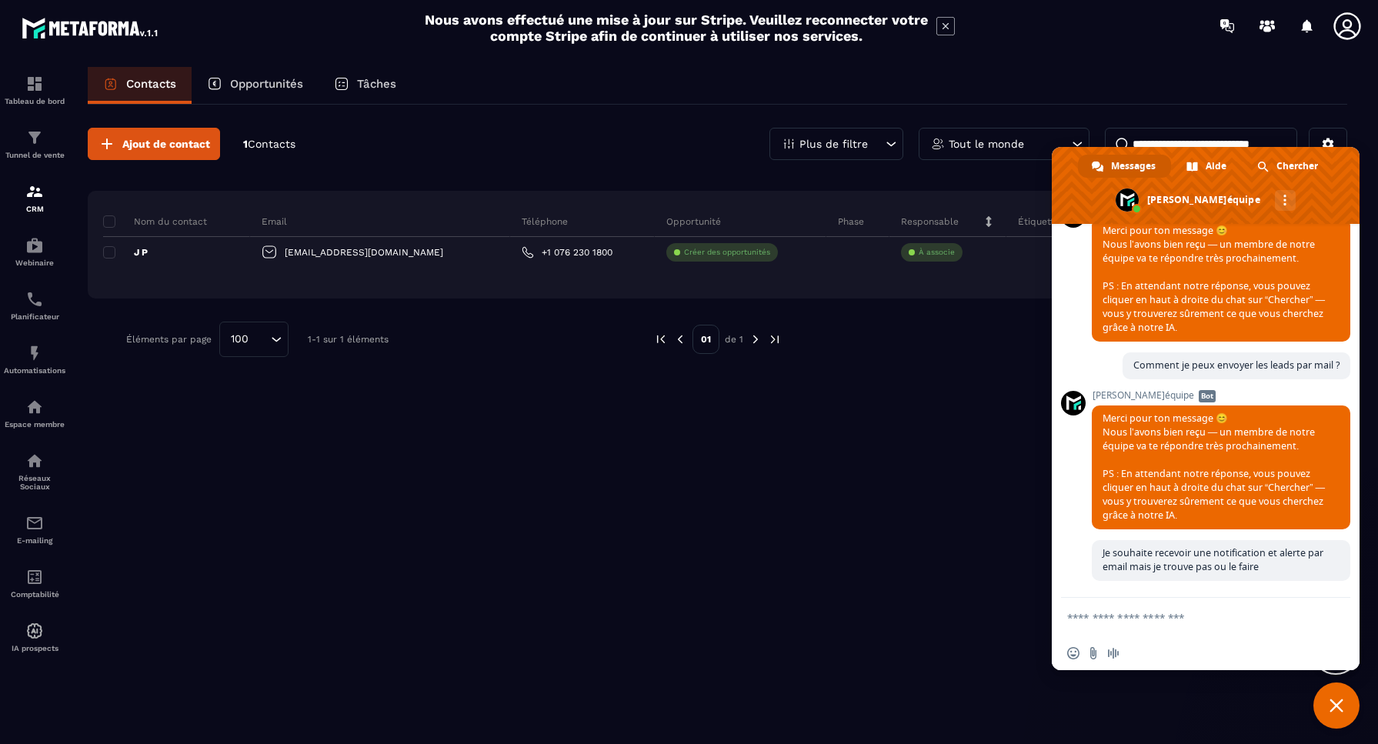
scroll to position [3975, 0]
click at [493, 465] on div "Ajout de contact 1 Contacts Plus de filtre Tout le monde Nom du contact Email T…" at bounding box center [718, 423] width 1260 height 637
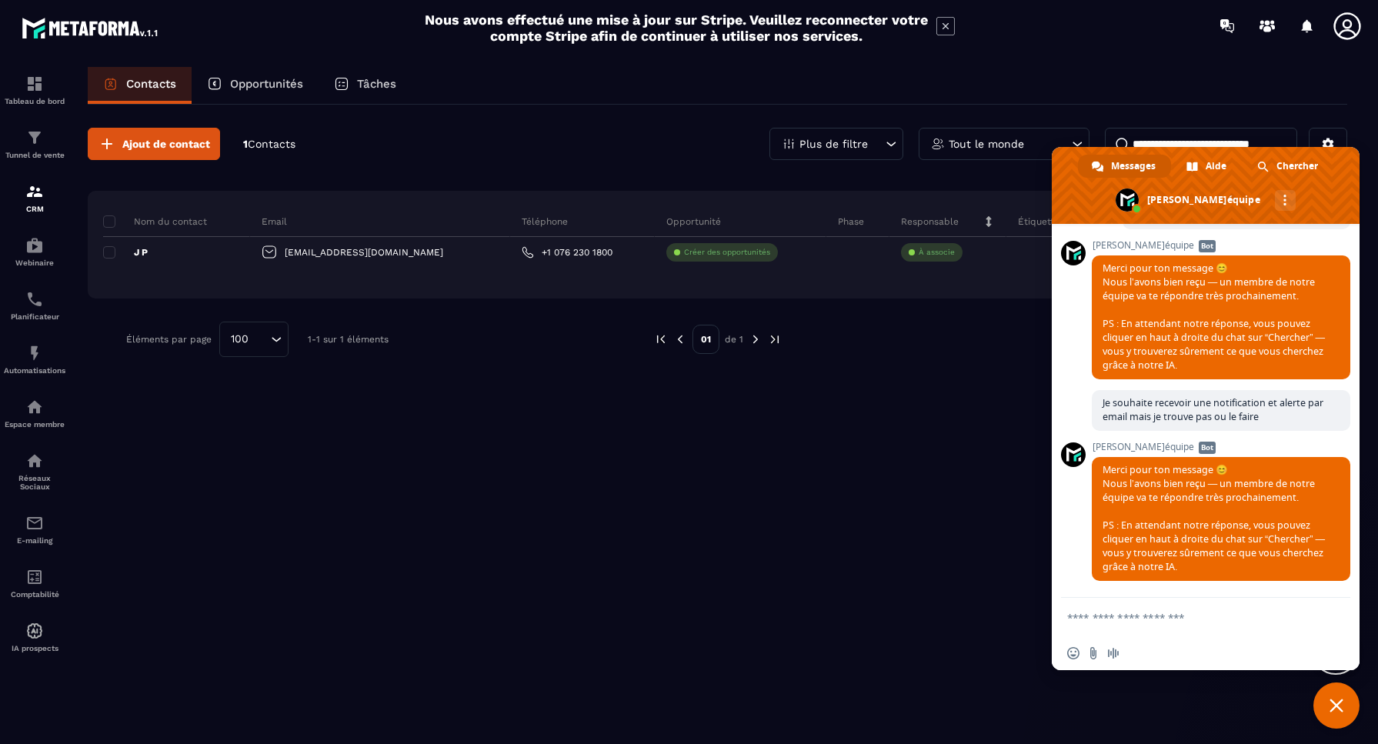
click at [506, 443] on div "Ajout de contact 1 Contacts Plus de filtre Tout le monde Nom du contact Email T…" at bounding box center [718, 423] width 1260 height 637
click at [272, 82] on p "Opportunités" at bounding box center [266, 84] width 73 height 14
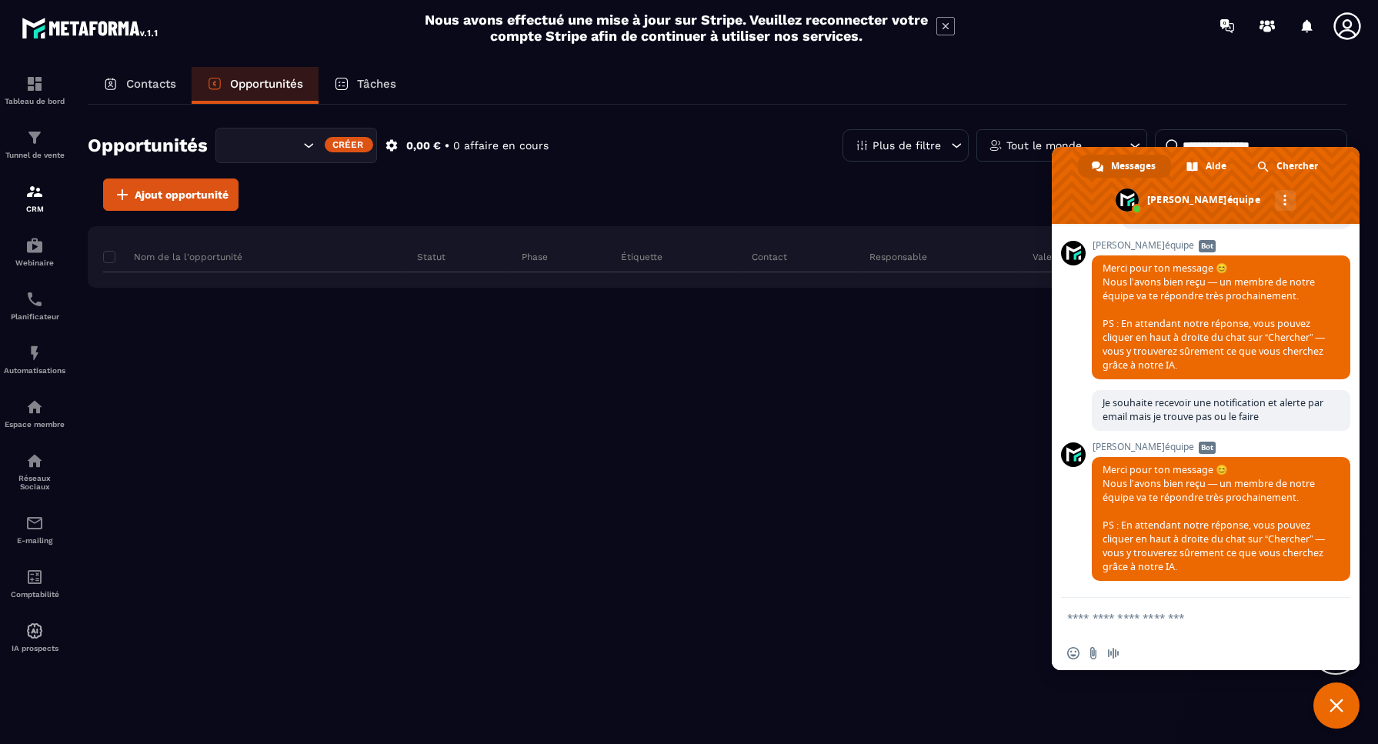
click at [136, 81] on p "Contacts" at bounding box center [151, 84] width 50 height 14
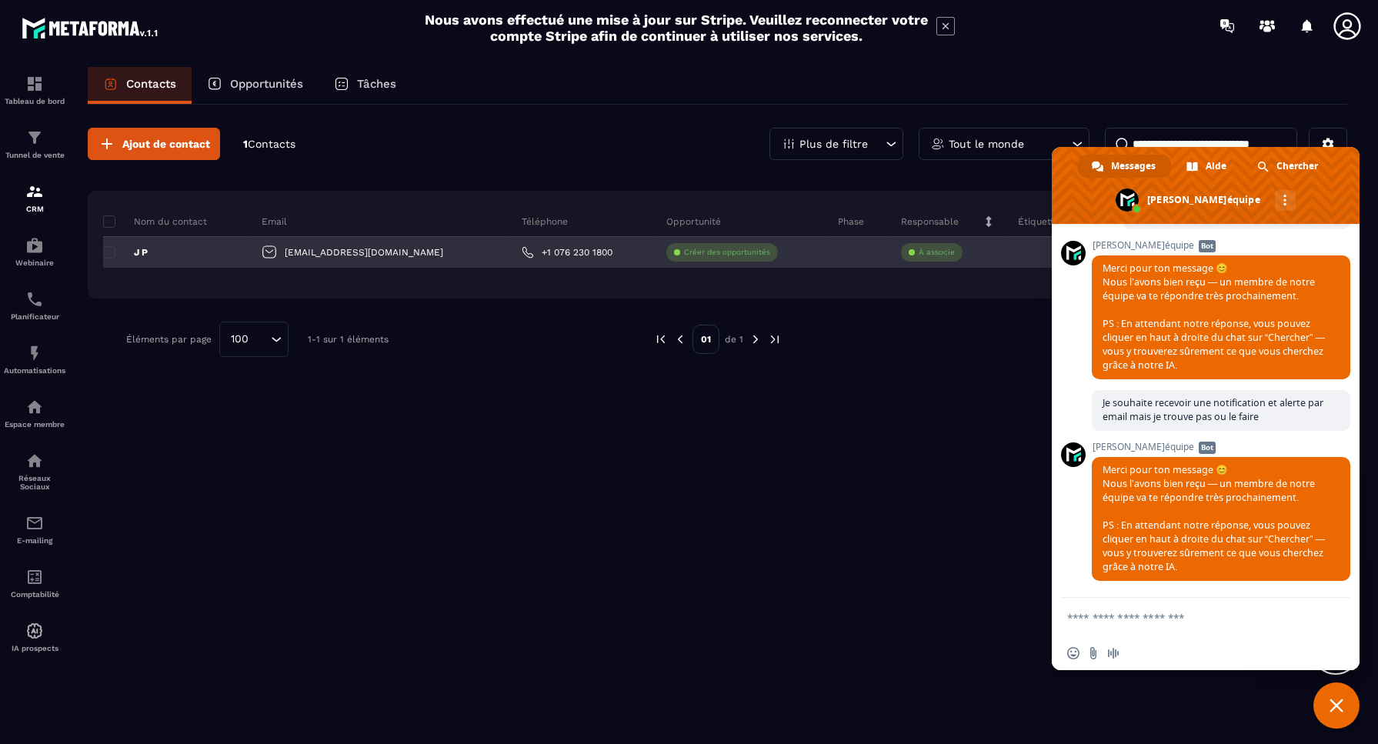
click at [160, 255] on div "J P" at bounding box center [176, 252] width 147 height 31
